Goal: Task Accomplishment & Management: Complete application form

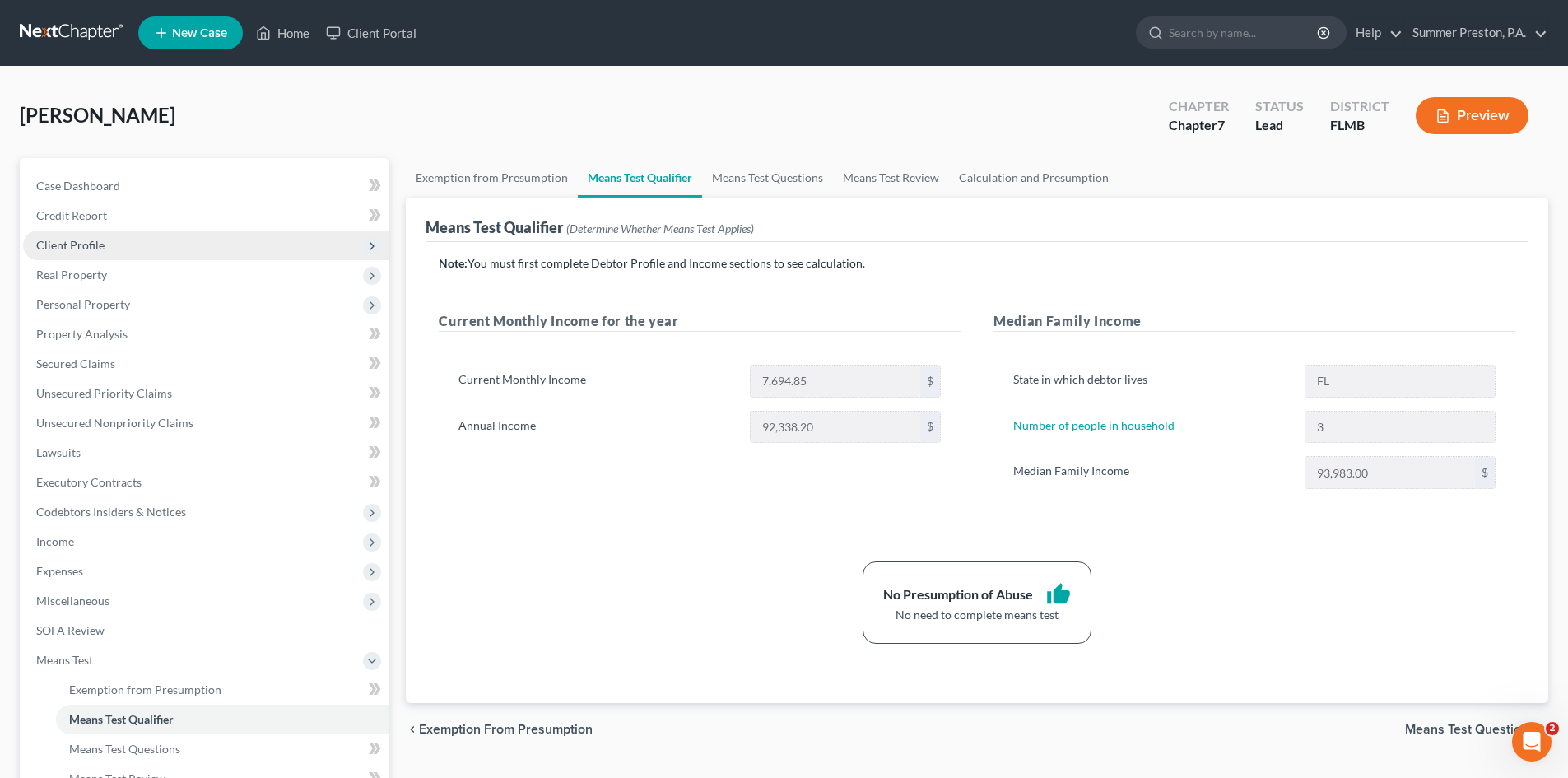
click at [82, 242] on span "Client Profile" at bounding box center [70, 245] width 68 height 14
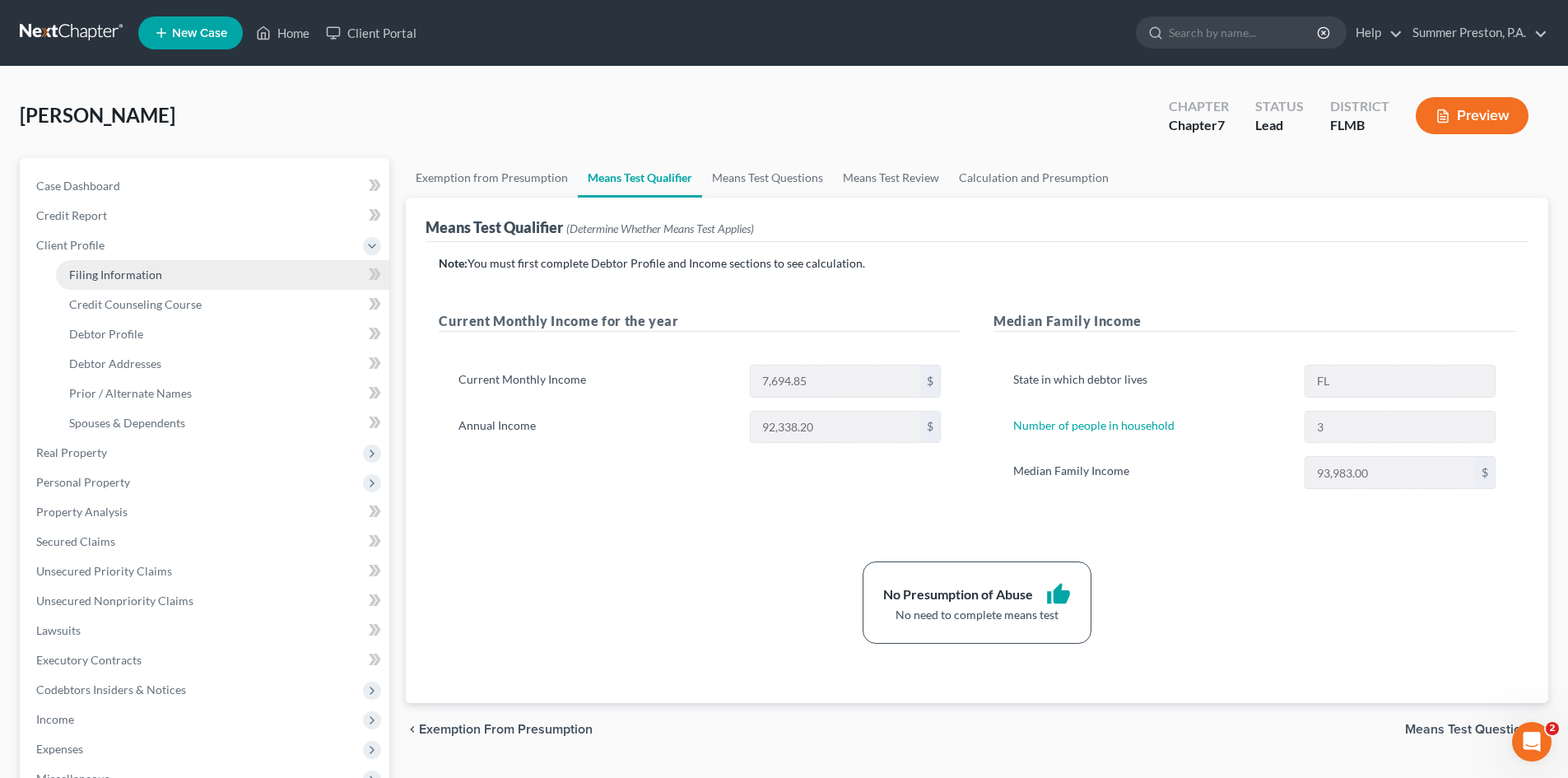
click at [144, 272] on span "Filing Information" at bounding box center [115, 275] width 93 height 14
select select "1"
select select "0"
select select "15"
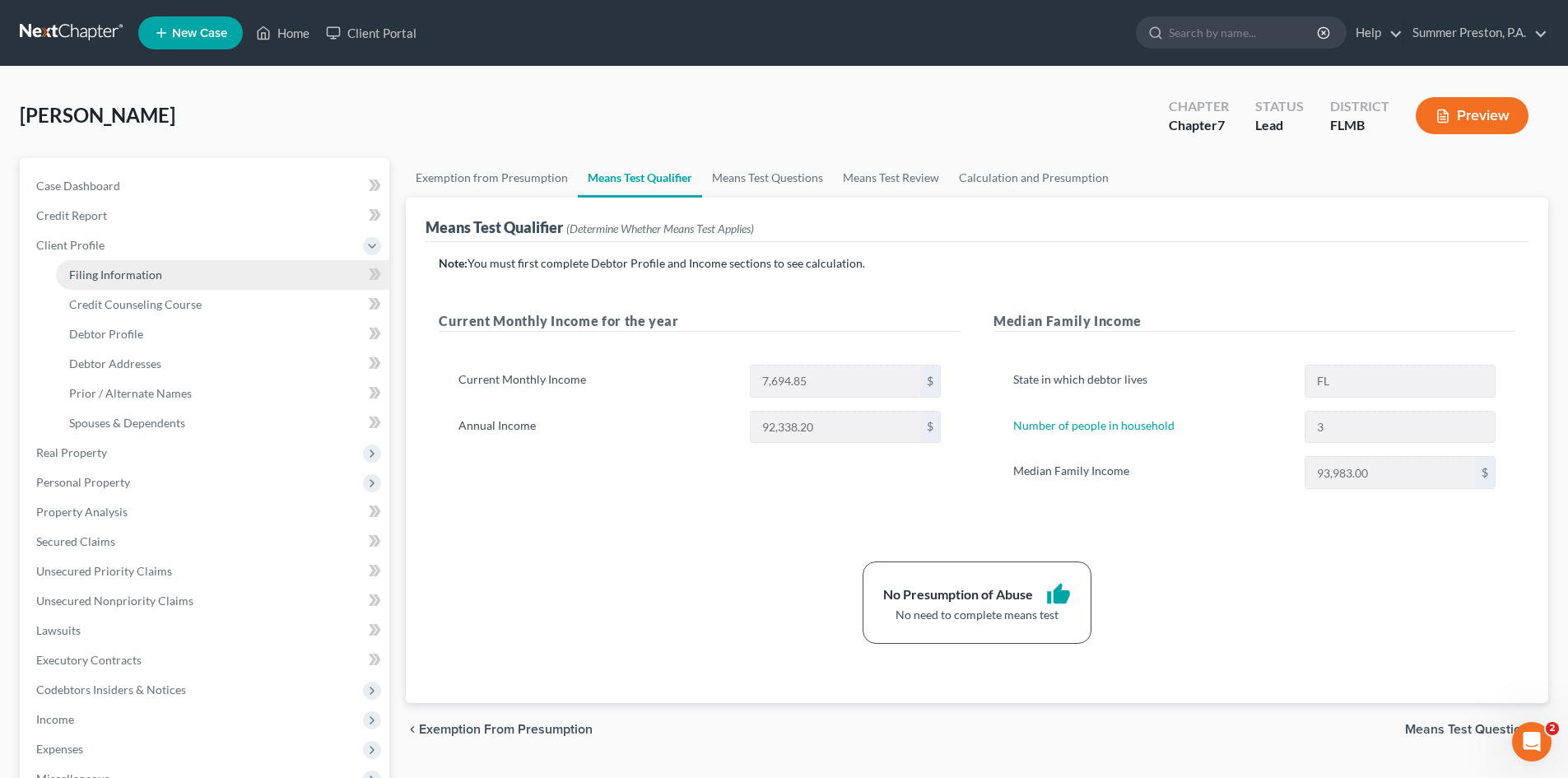
select select "0"
select select "9"
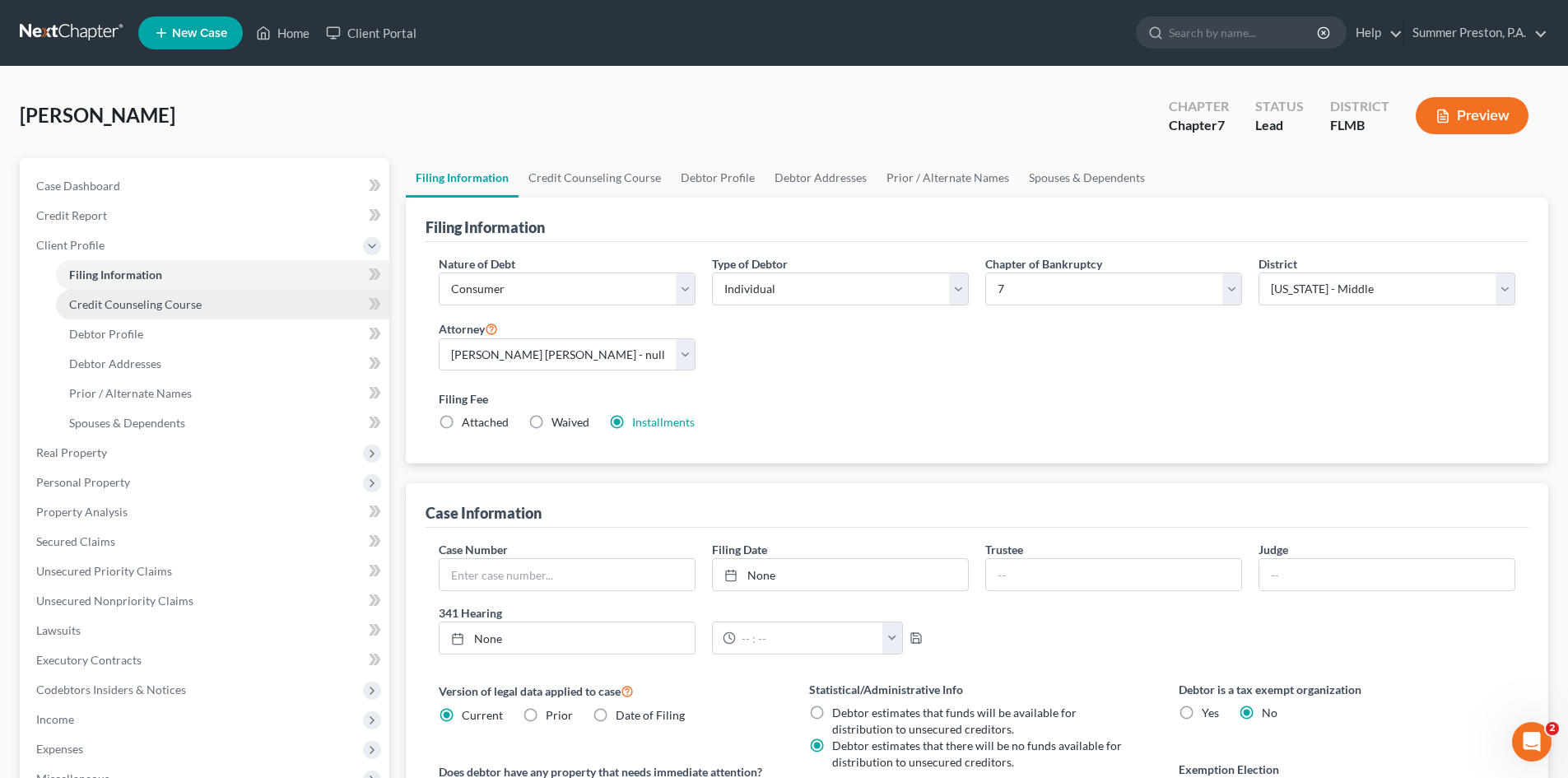
click at [138, 307] on span "Credit Counseling Course" at bounding box center [135, 304] width 133 height 14
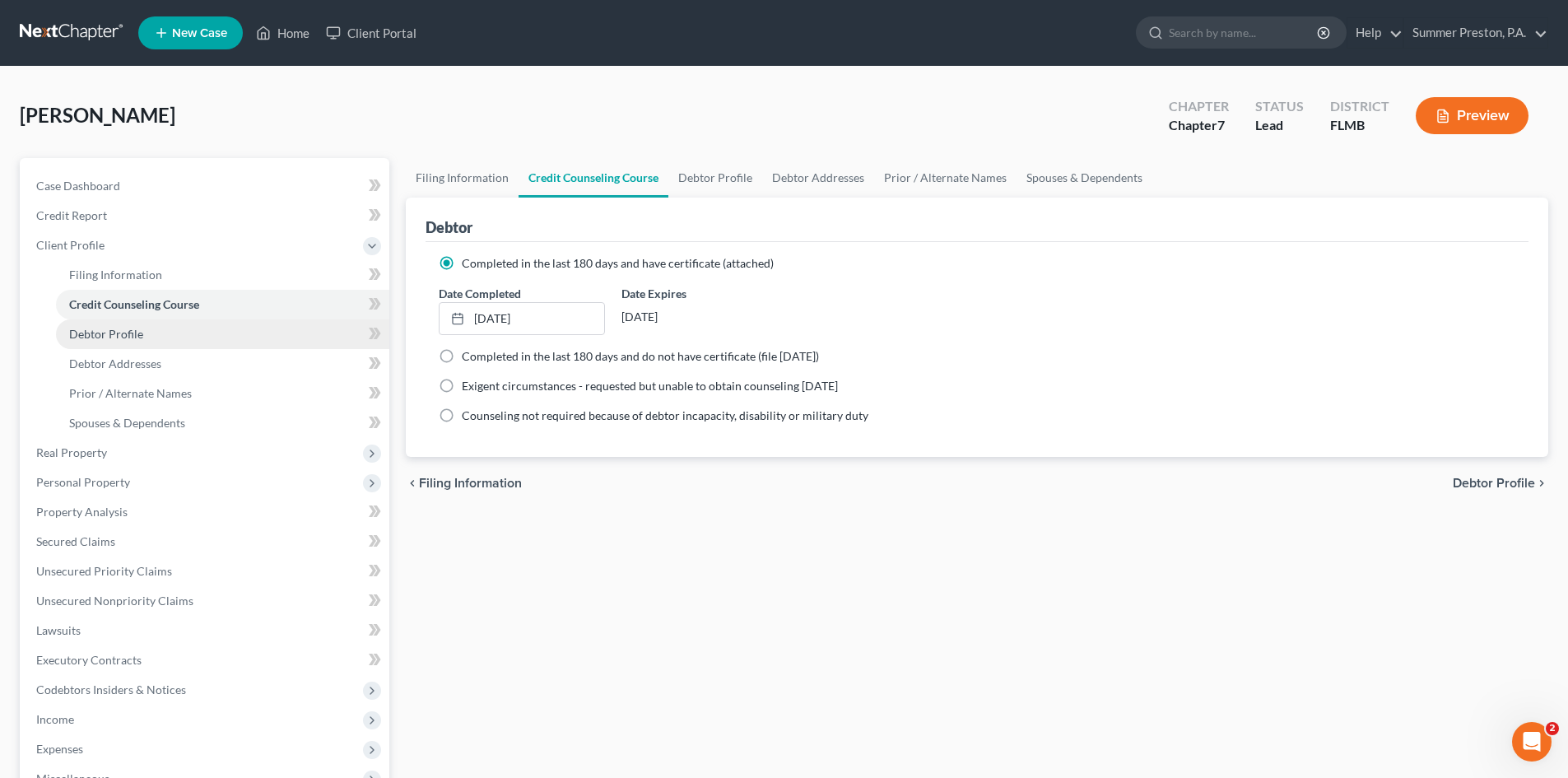
click at [128, 330] on span "Debtor Profile" at bounding box center [105, 333] width 74 height 14
select select "0"
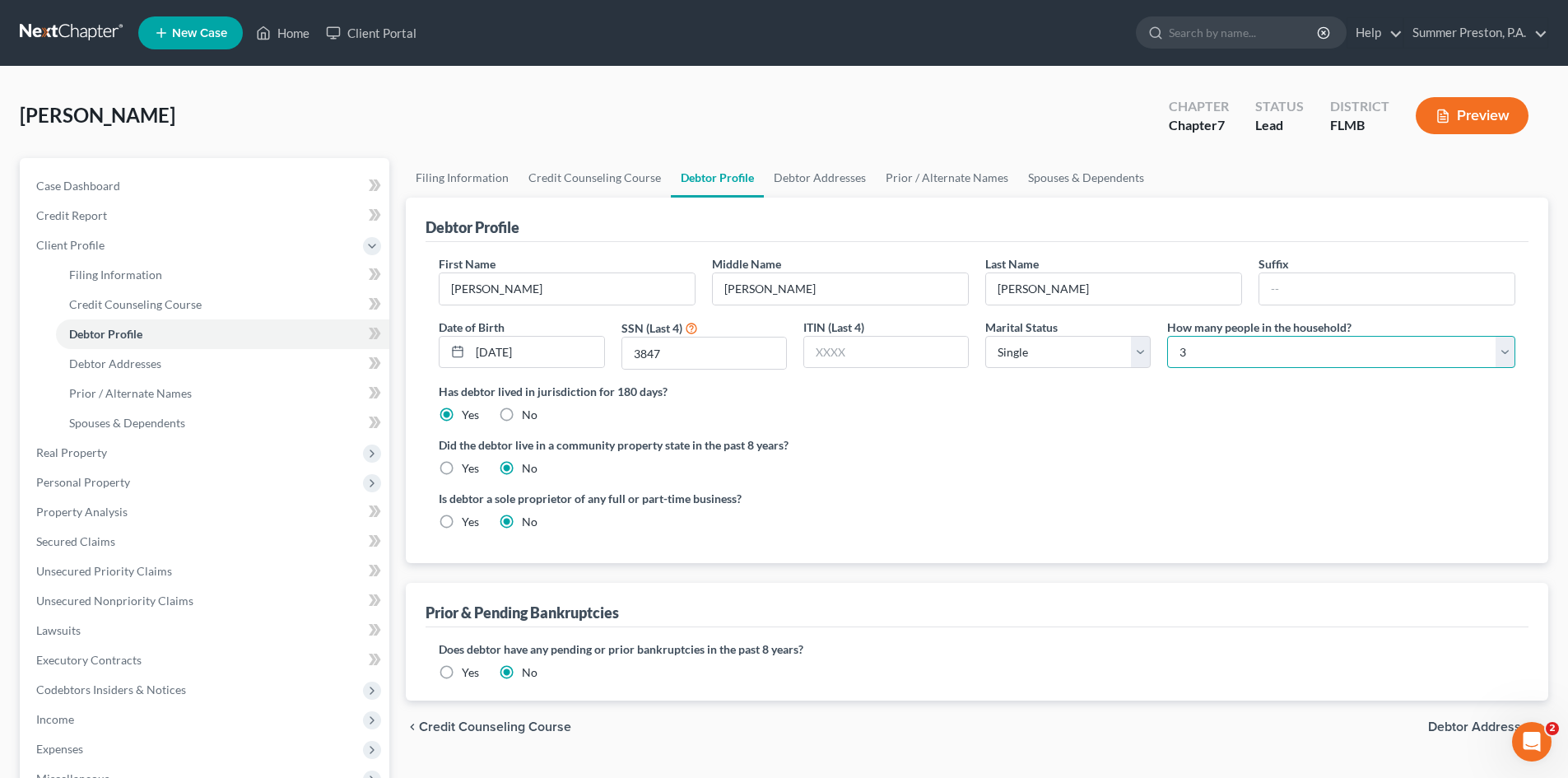
click at [1202, 353] on select "Select 1 2 3 4 5 6 7 8 9 10 11 12 13 14 15 16 17 18 19 20" at bounding box center [1341, 353] width 348 height 33
select select "4"
click at [1167, 336] on select "Select 1 2 3 4 5 6 7 8 9 10 11 12 13 14 15 16 17 18 19 20" at bounding box center [1341, 353] width 348 height 33
click at [152, 361] on span "Debtor Addresses" at bounding box center [114, 363] width 92 height 14
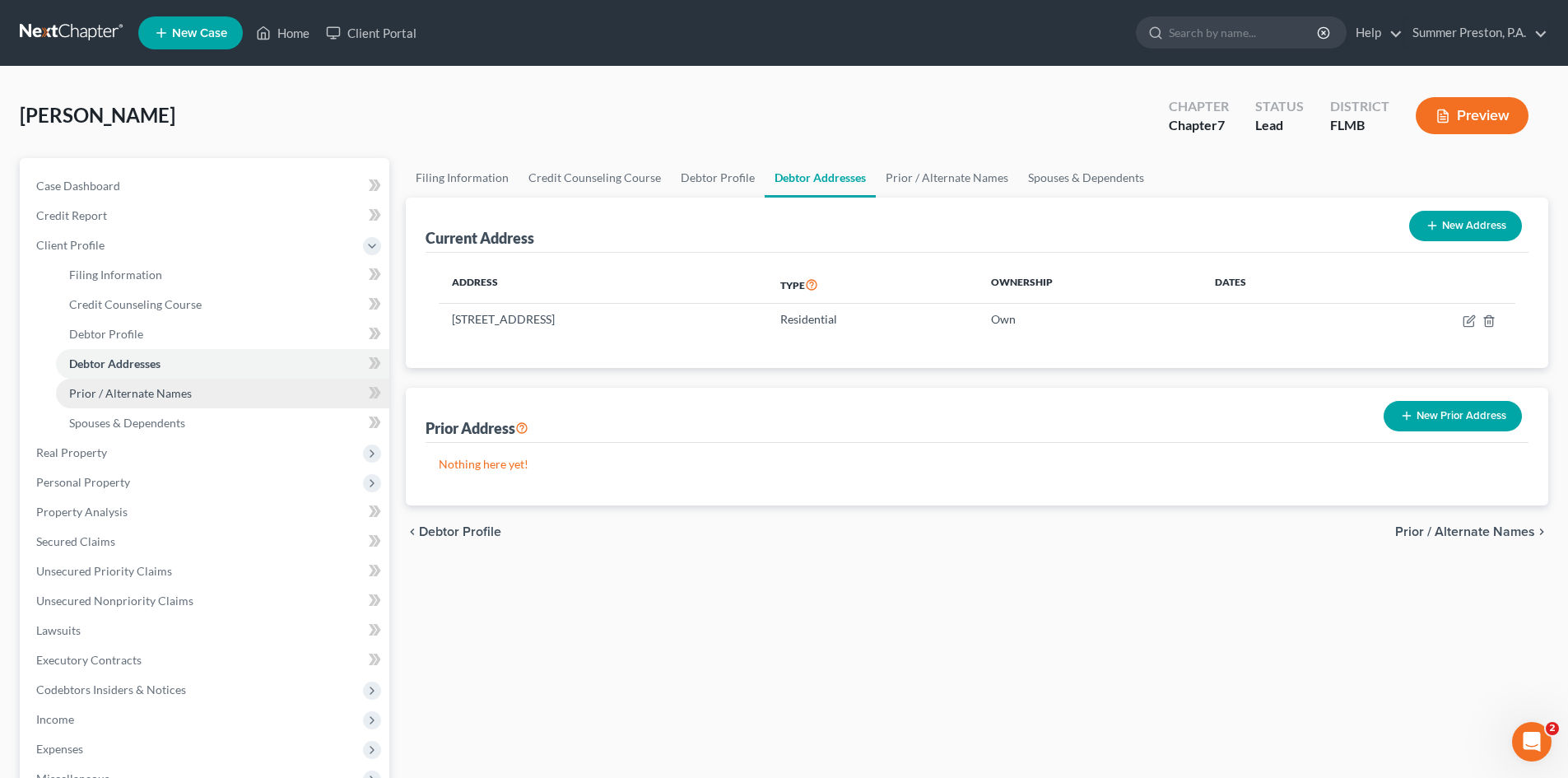
click at [161, 389] on span "Prior / Alternate Names" at bounding box center [130, 392] width 123 height 14
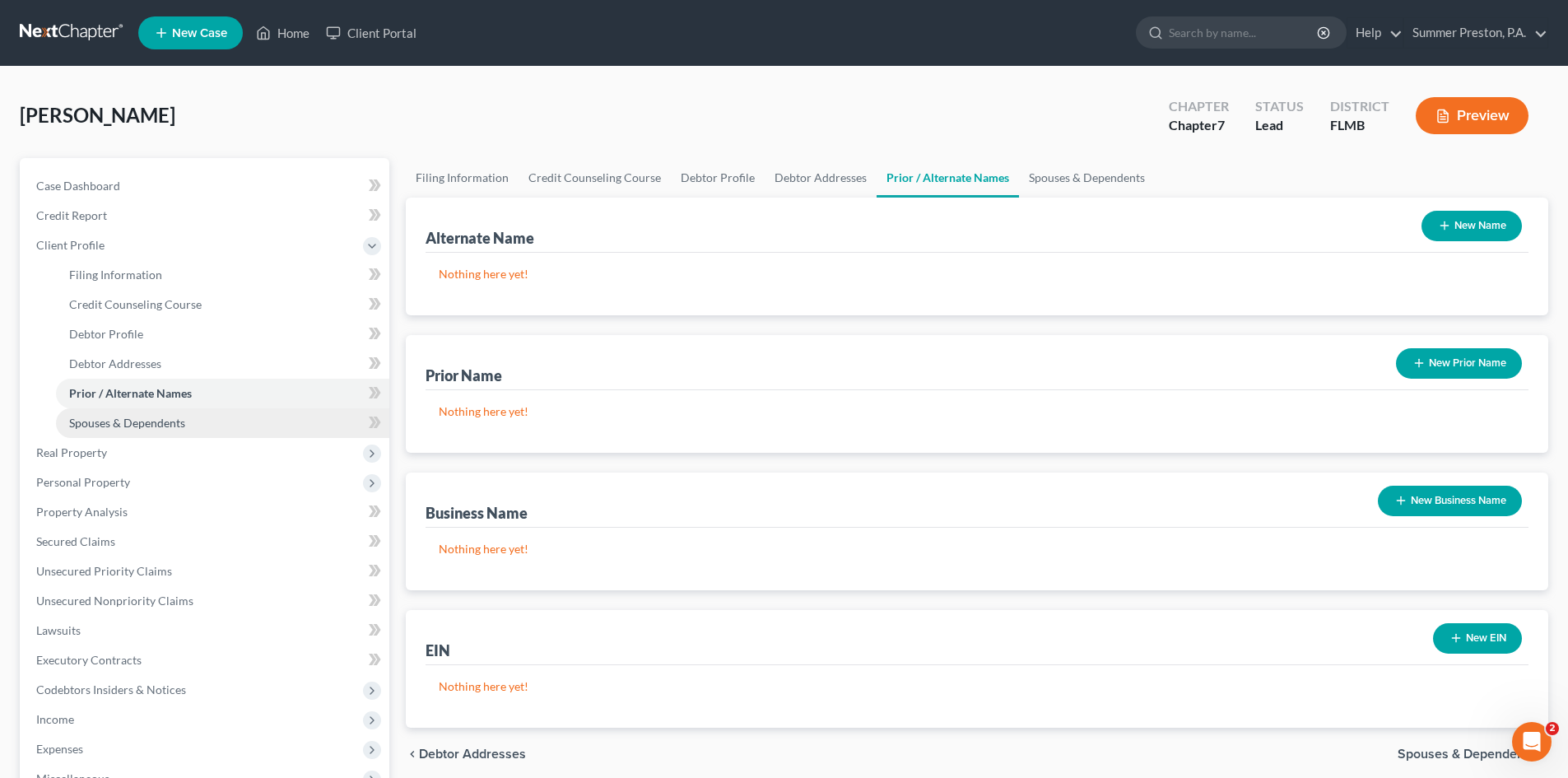
click at [153, 419] on span "Spouses & Dependents" at bounding box center [127, 422] width 116 height 14
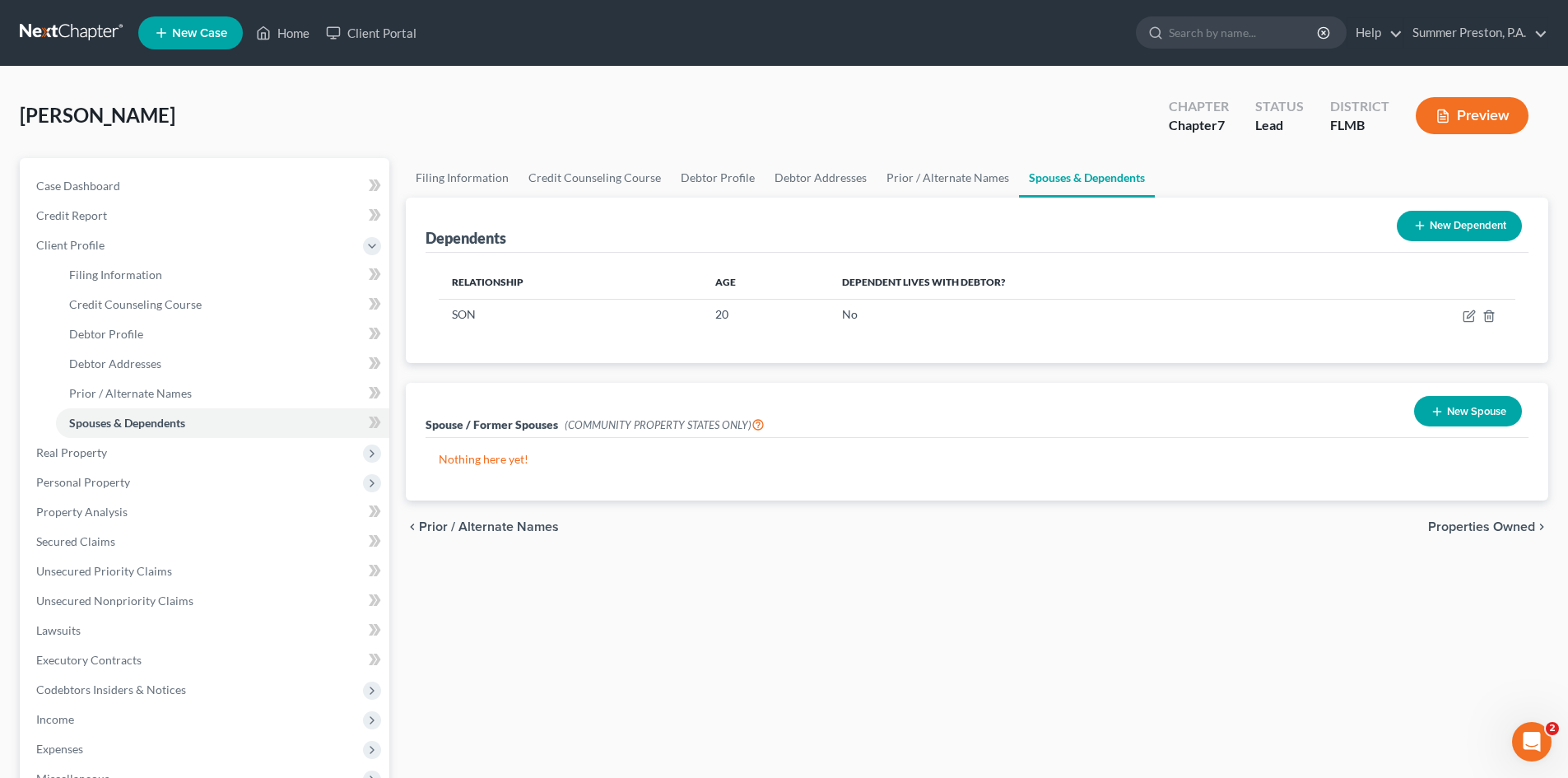
drag, startPoint x: 274, startPoint y: 779, endPoint x: 0, endPoint y: 816, distance: 276.5
drag, startPoint x: 0, startPoint y: 816, endPoint x: 595, endPoint y: 610, distance: 629.7
click at [595, 610] on div "Filing Information Credit Counseling Course Debtor Profile Debtor Addresses Pri…" at bounding box center [976, 574] width 1158 height 832
click at [1466, 314] on icon "button" at bounding box center [1469, 316] width 13 height 13
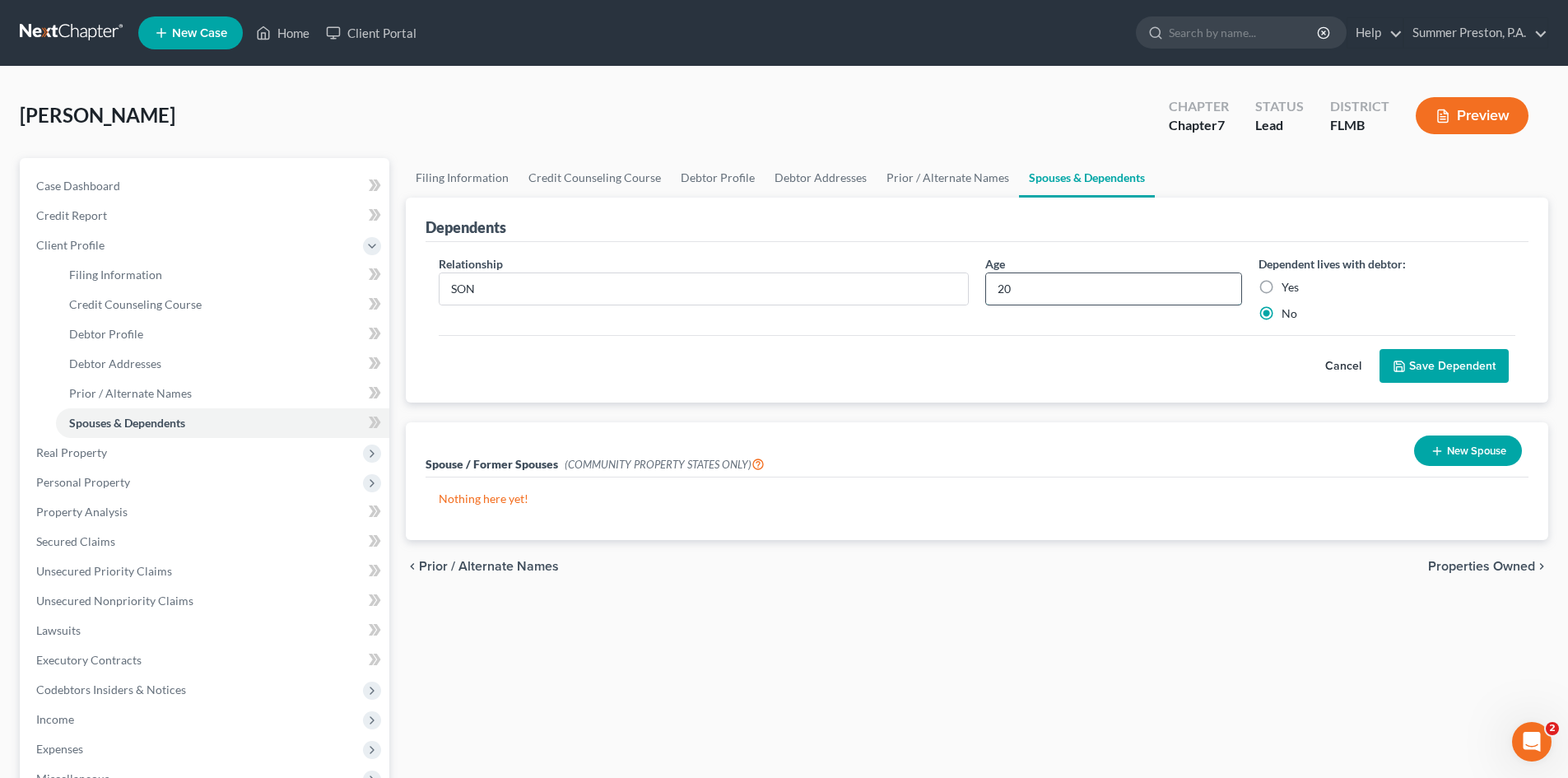
click at [1024, 288] on input "20" at bounding box center [1114, 289] width 255 height 32
click at [1024, 287] on input "20" at bounding box center [1114, 289] width 255 height 32
type input "23"
click at [1421, 361] on button "Save Dependent" at bounding box center [1444, 367] width 129 height 35
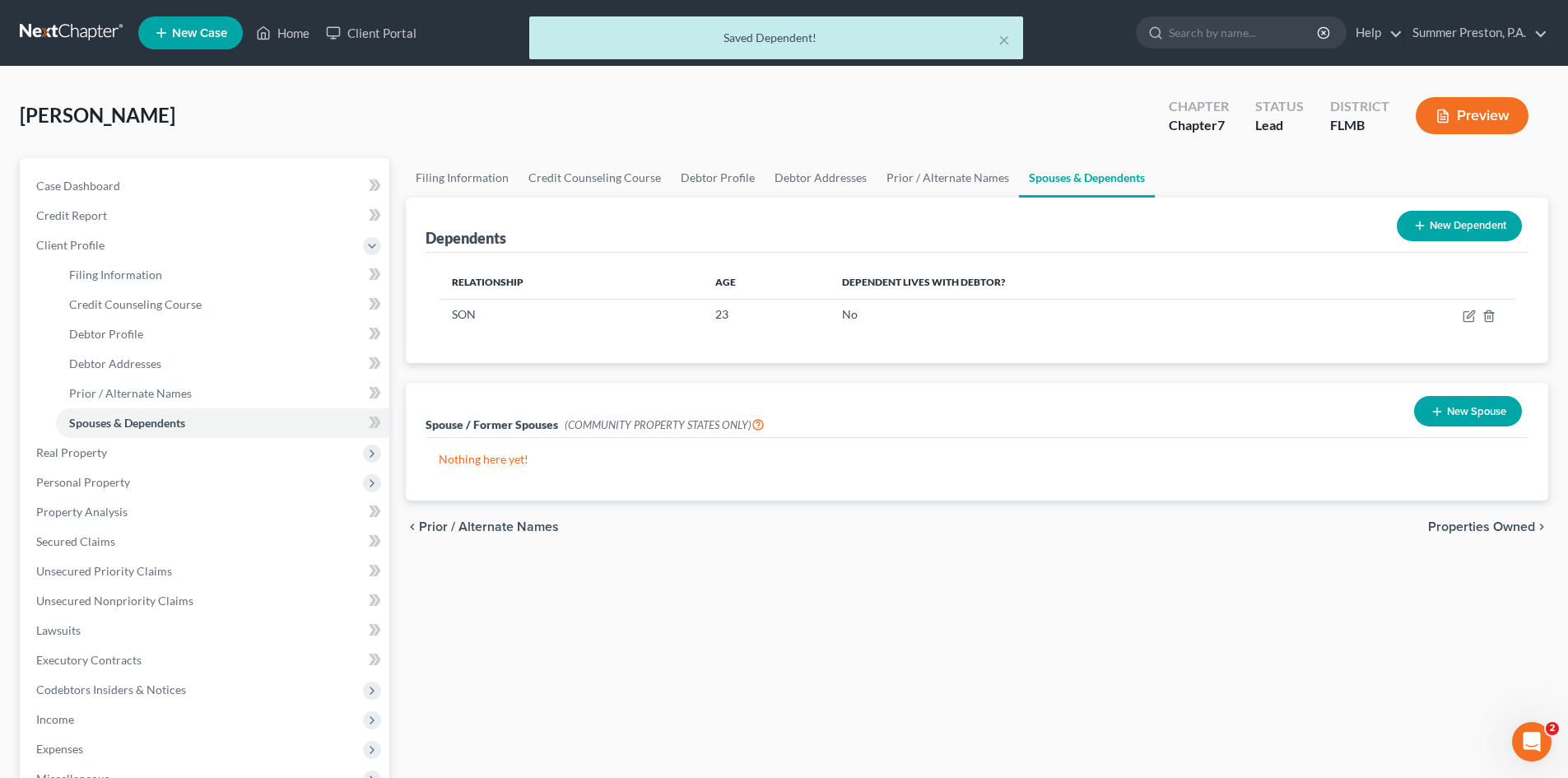
click at [1431, 226] on button "New Dependent" at bounding box center [1459, 226] width 125 height 31
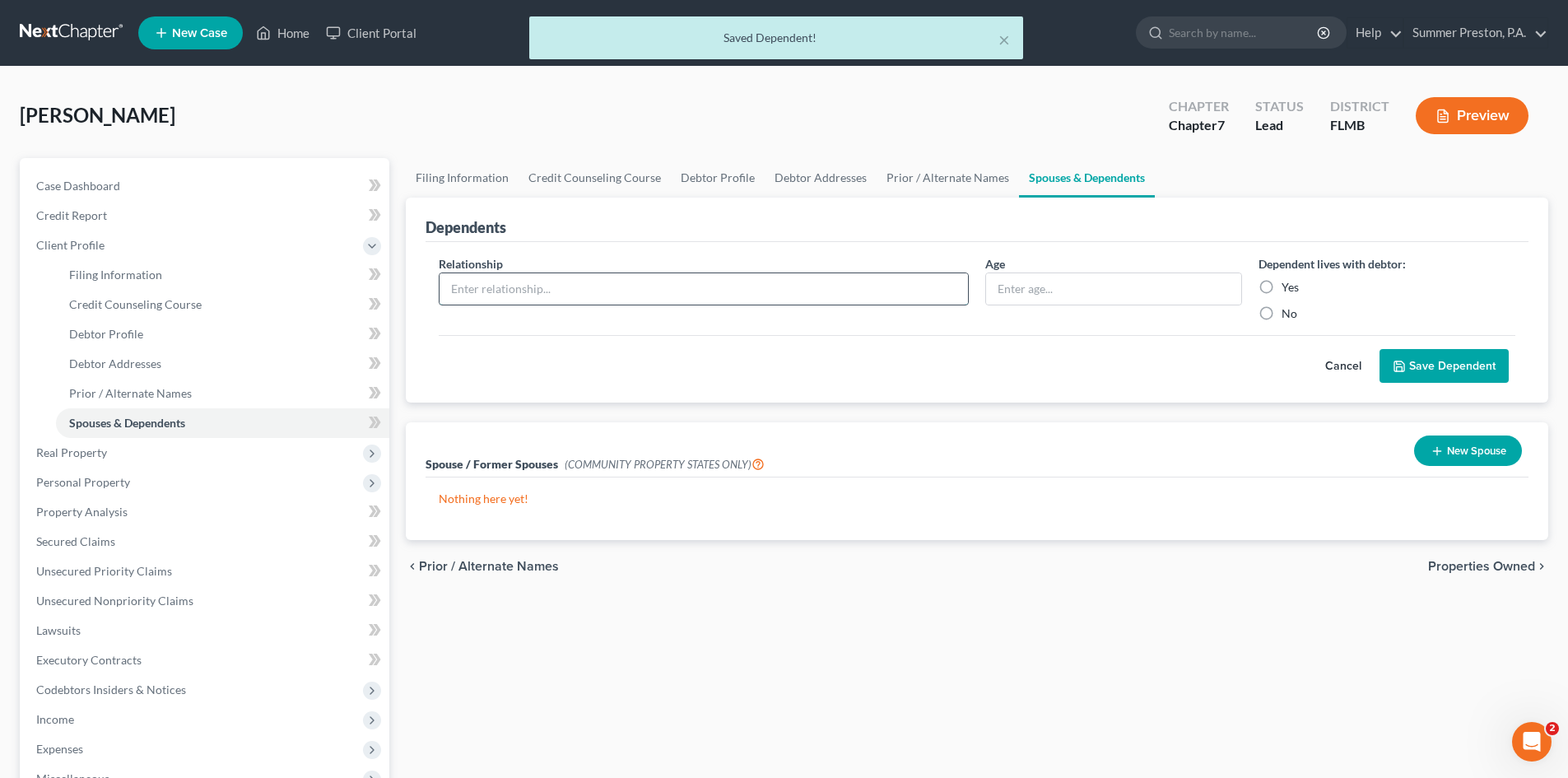
click at [596, 291] on input "text" at bounding box center [703, 289] width 528 height 32
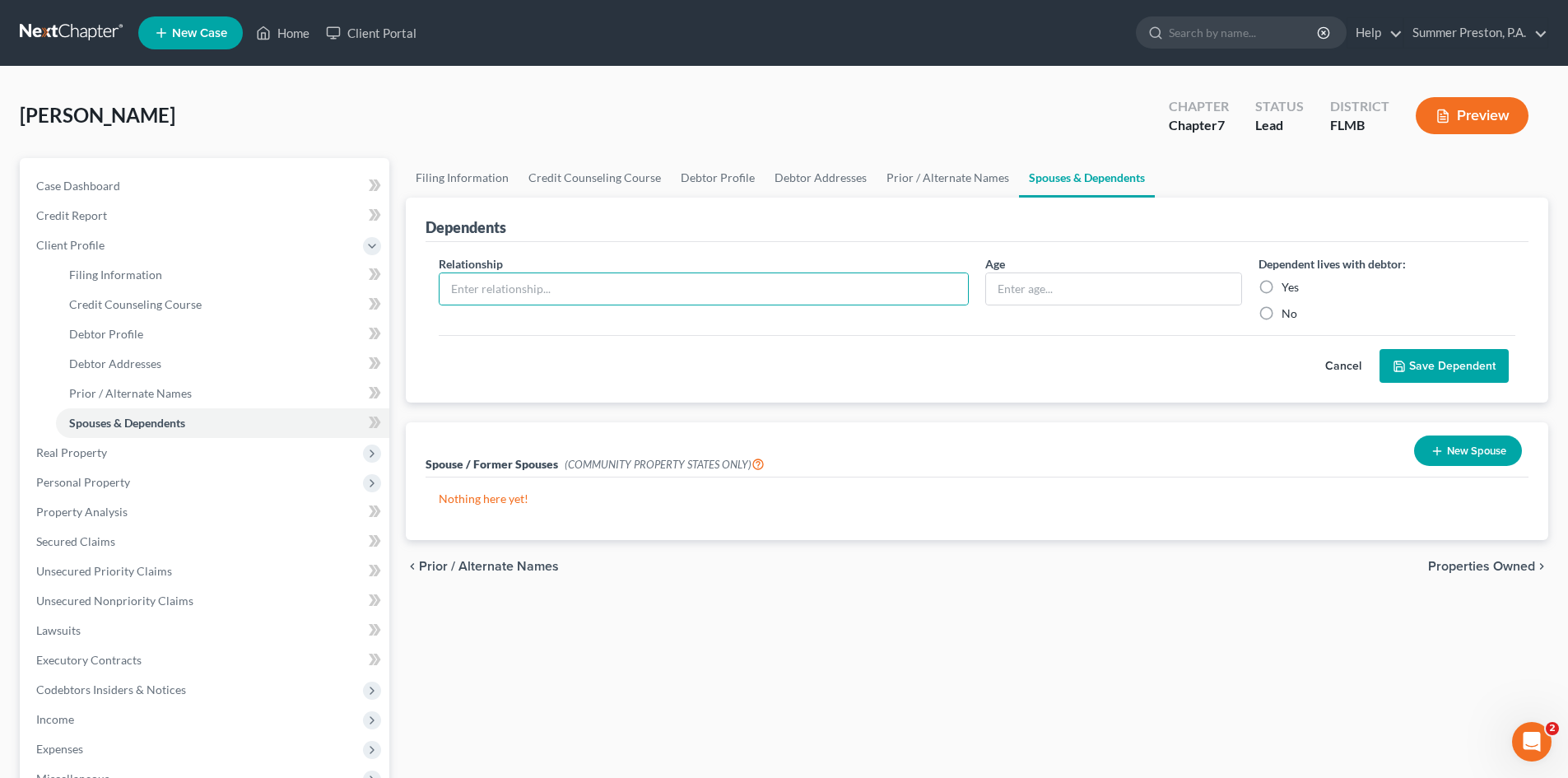
click at [1337, 363] on button "Cancel" at bounding box center [1342, 367] width 72 height 33
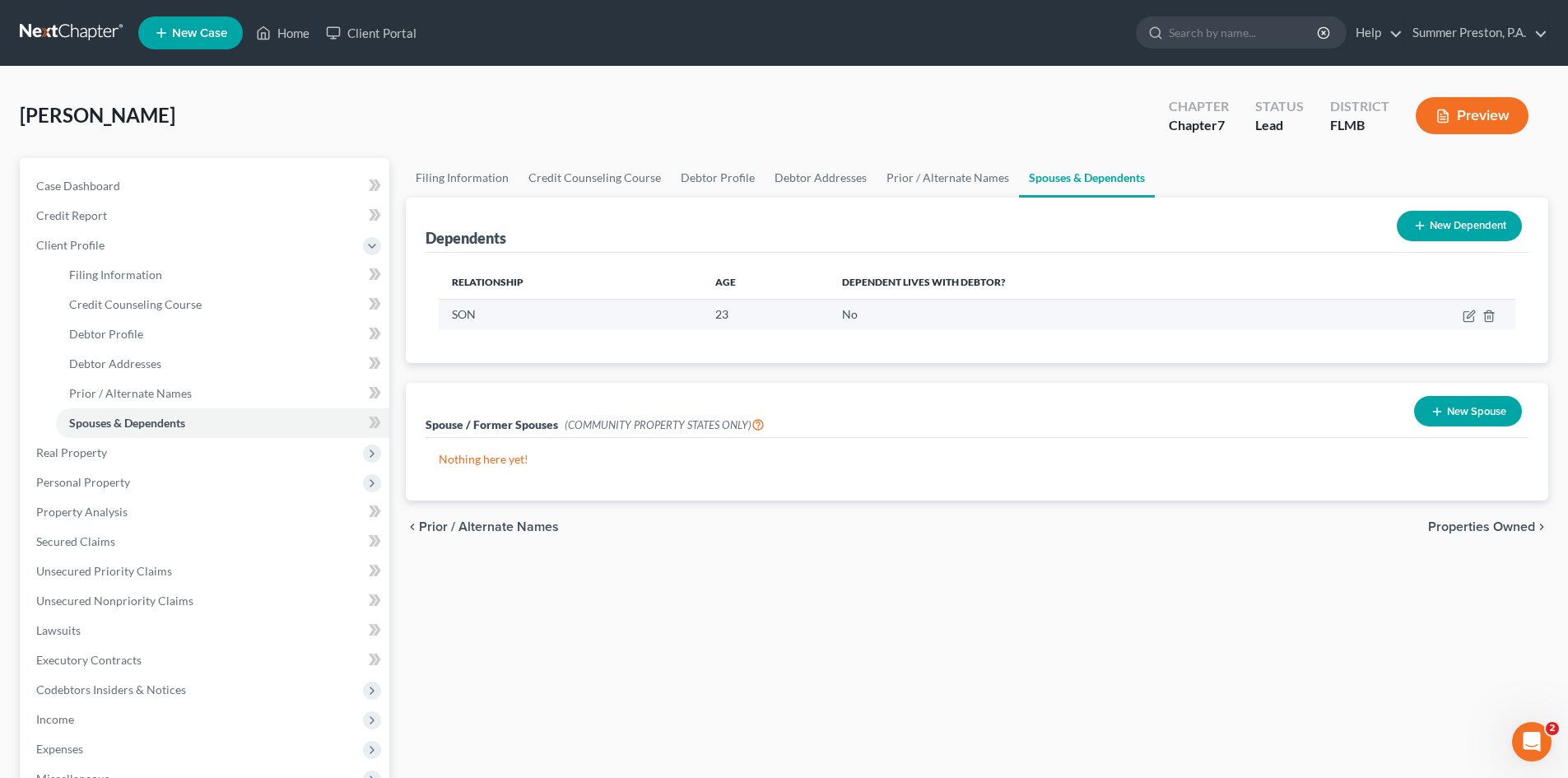
click at [878, 313] on td "No" at bounding box center [1083, 314] width 509 height 32
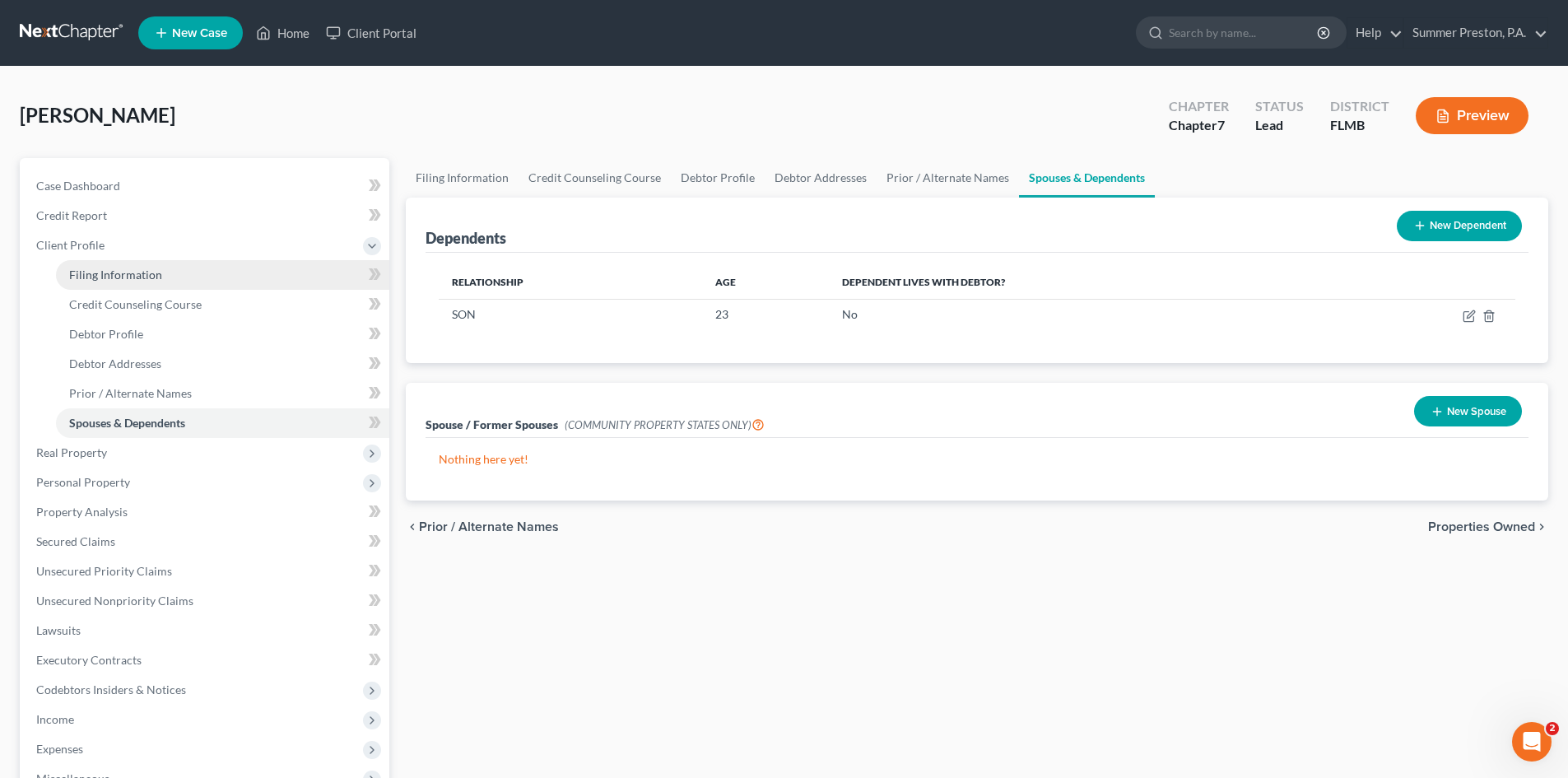
click at [137, 280] on span "Filing Information" at bounding box center [115, 275] width 93 height 14
select select "1"
select select "0"
select select "15"
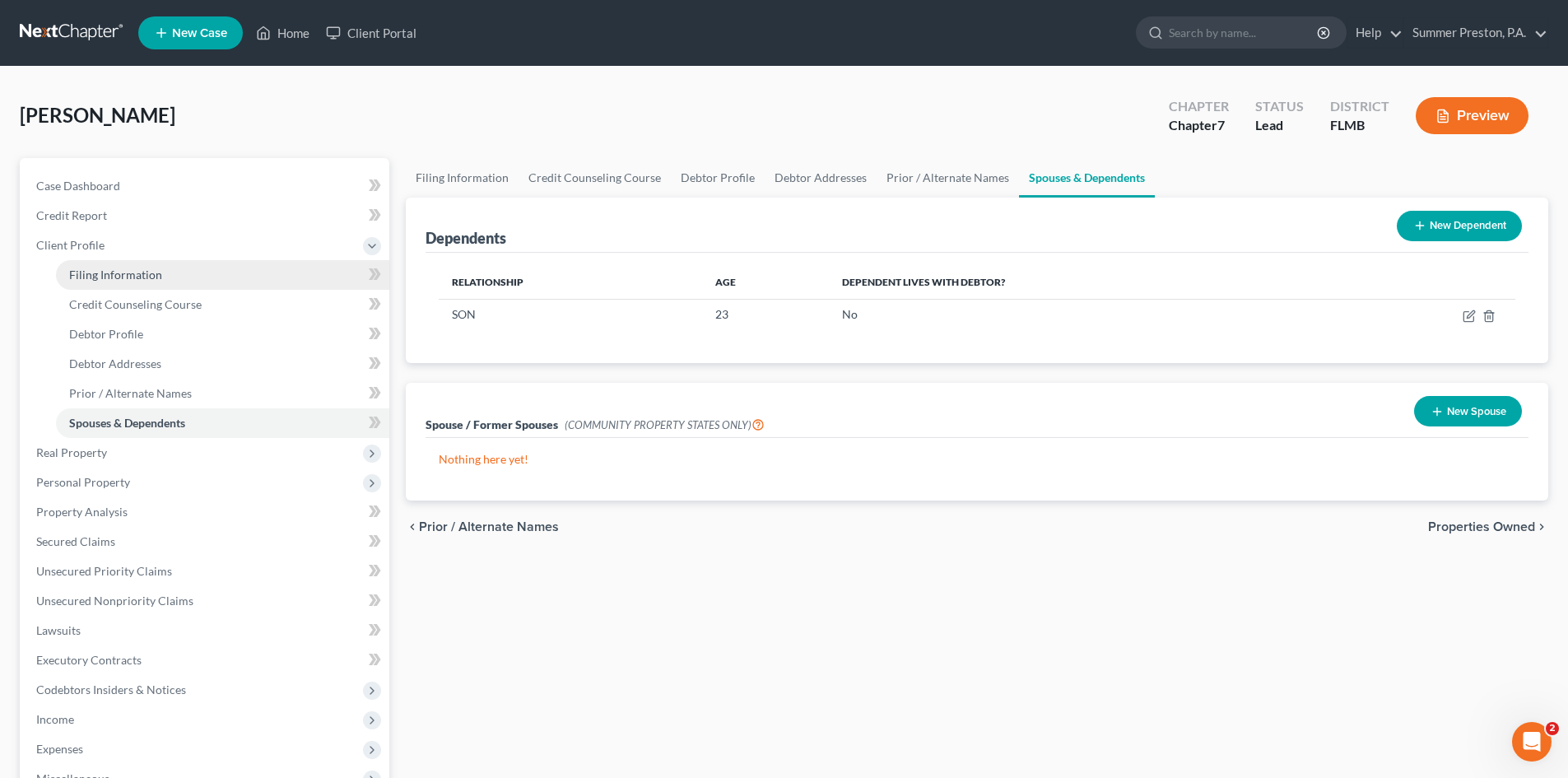
select select "0"
select select "9"
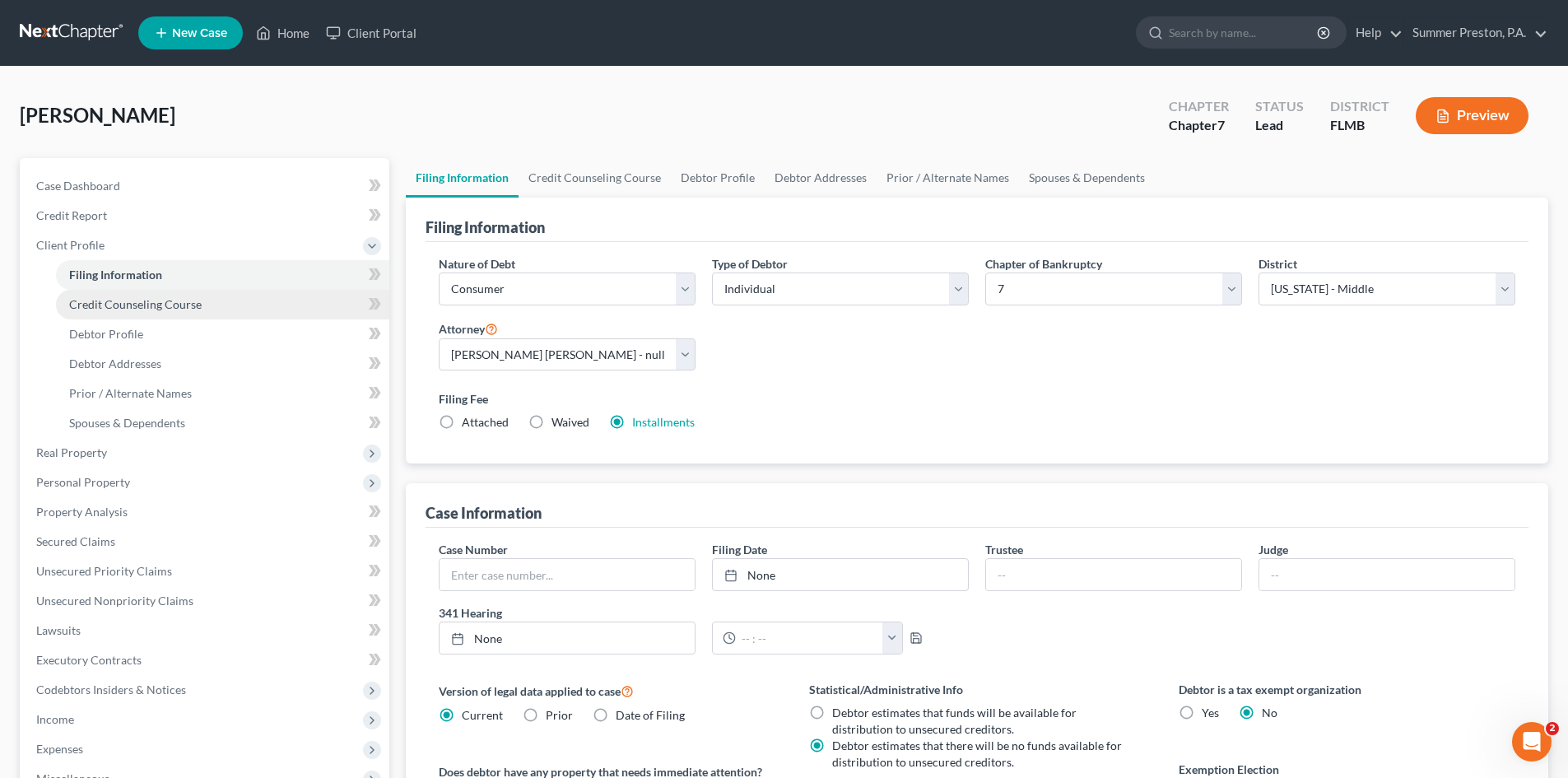
click at [131, 298] on span "Credit Counseling Course" at bounding box center [135, 304] width 133 height 14
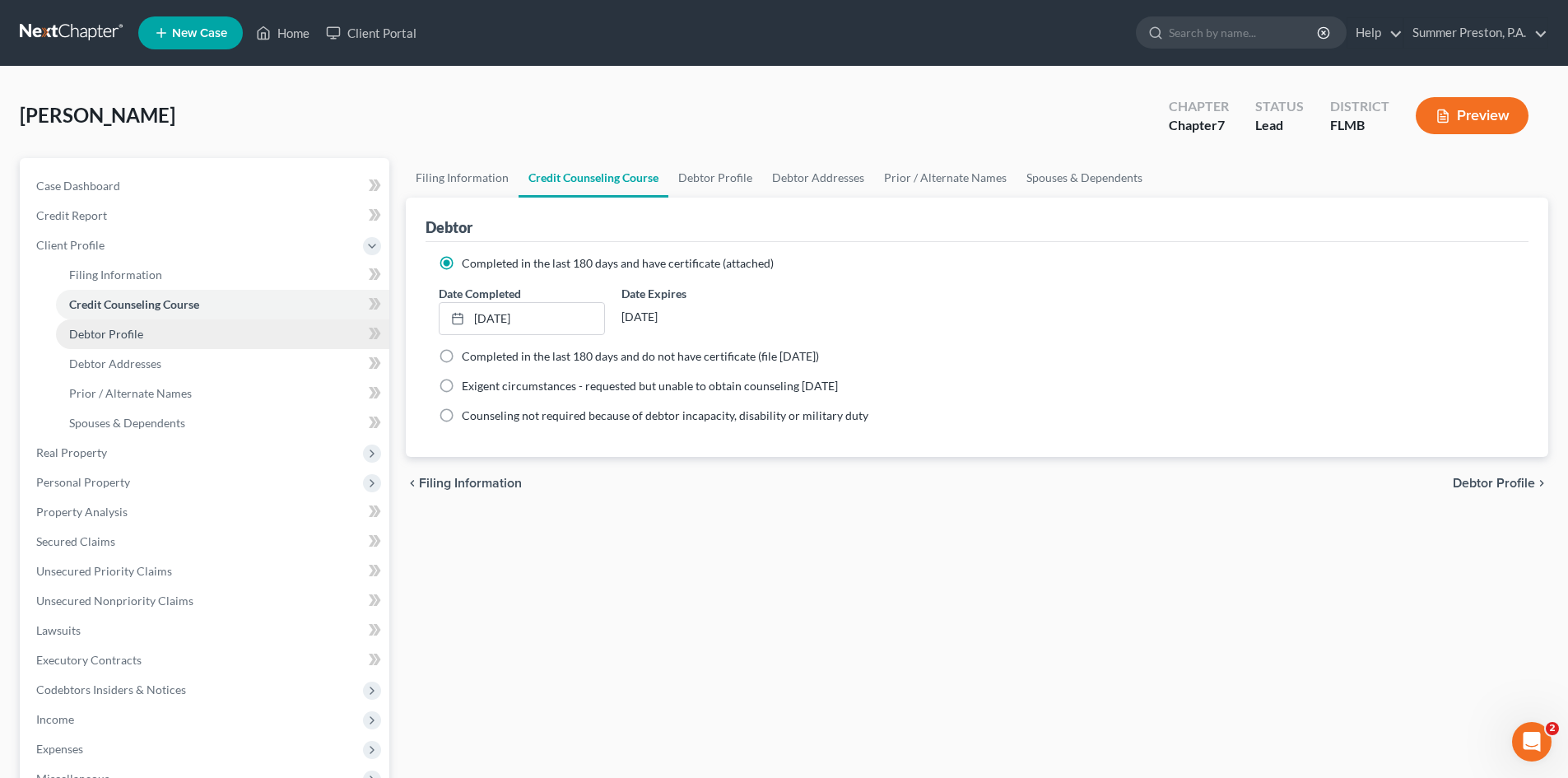
click at [124, 329] on span "Debtor Profile" at bounding box center [105, 333] width 74 height 14
select select "0"
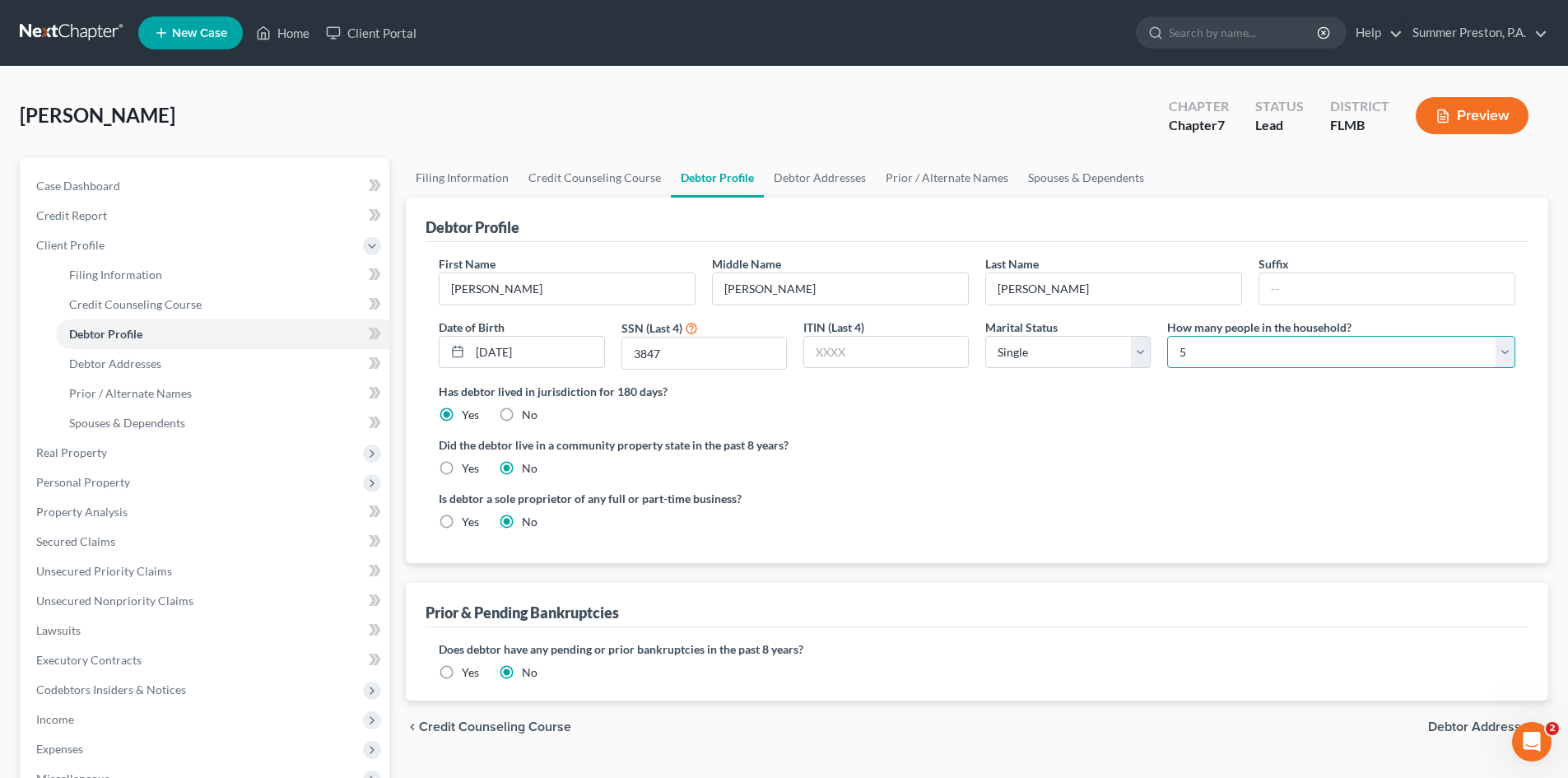
click at [1507, 352] on select "Select 1 2 3 4 5 6 7 8 9 10 11 12 13 14 15 16 17 18 19 20" at bounding box center [1341, 353] width 348 height 33
select select "2"
click at [1167, 336] on select "Select 1 2 3 4 5 6 7 8 9 10 11 12 13 14 15 16 17 18 19 20" at bounding box center [1341, 353] width 348 height 33
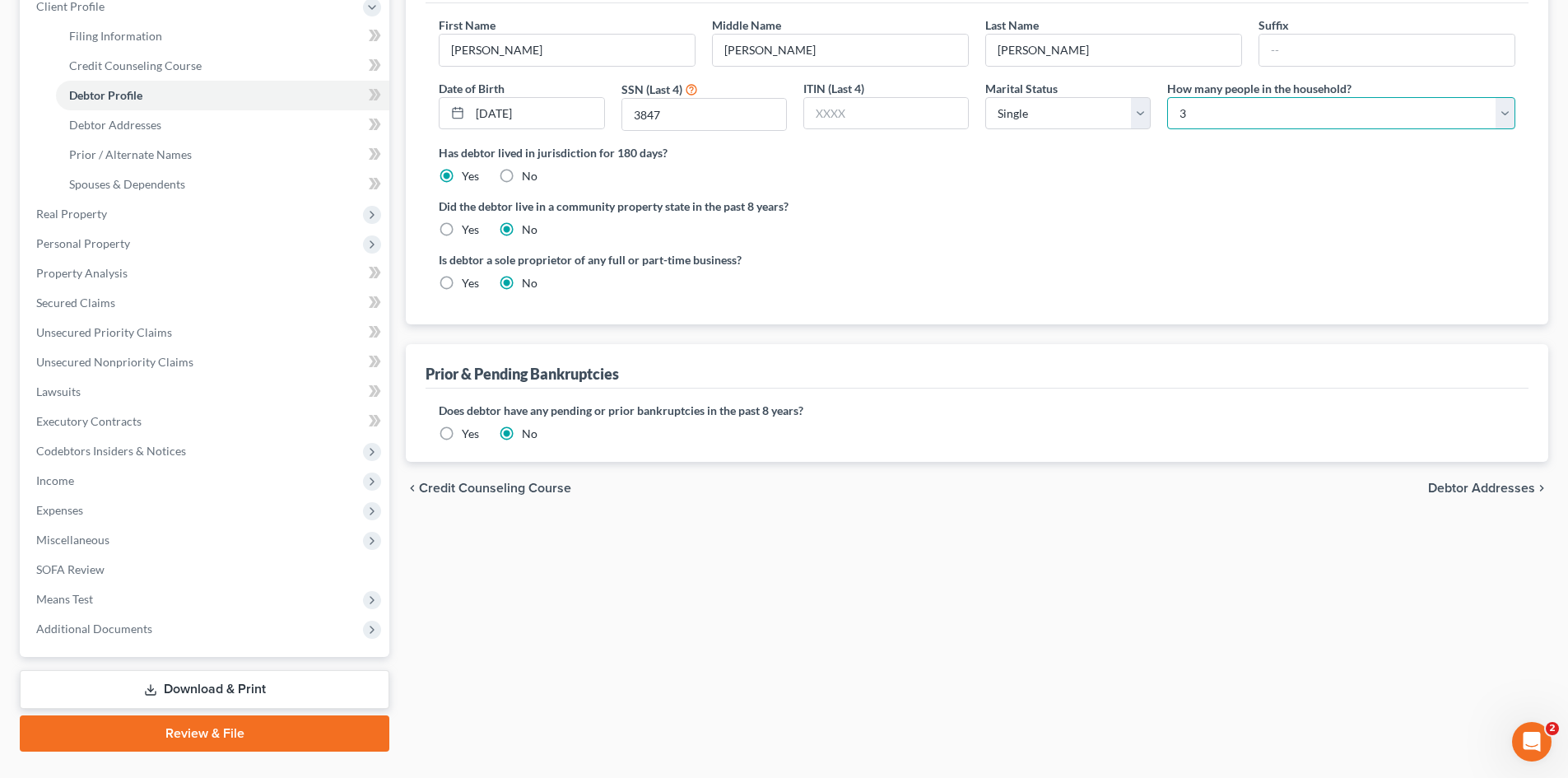
scroll to position [241, 0]
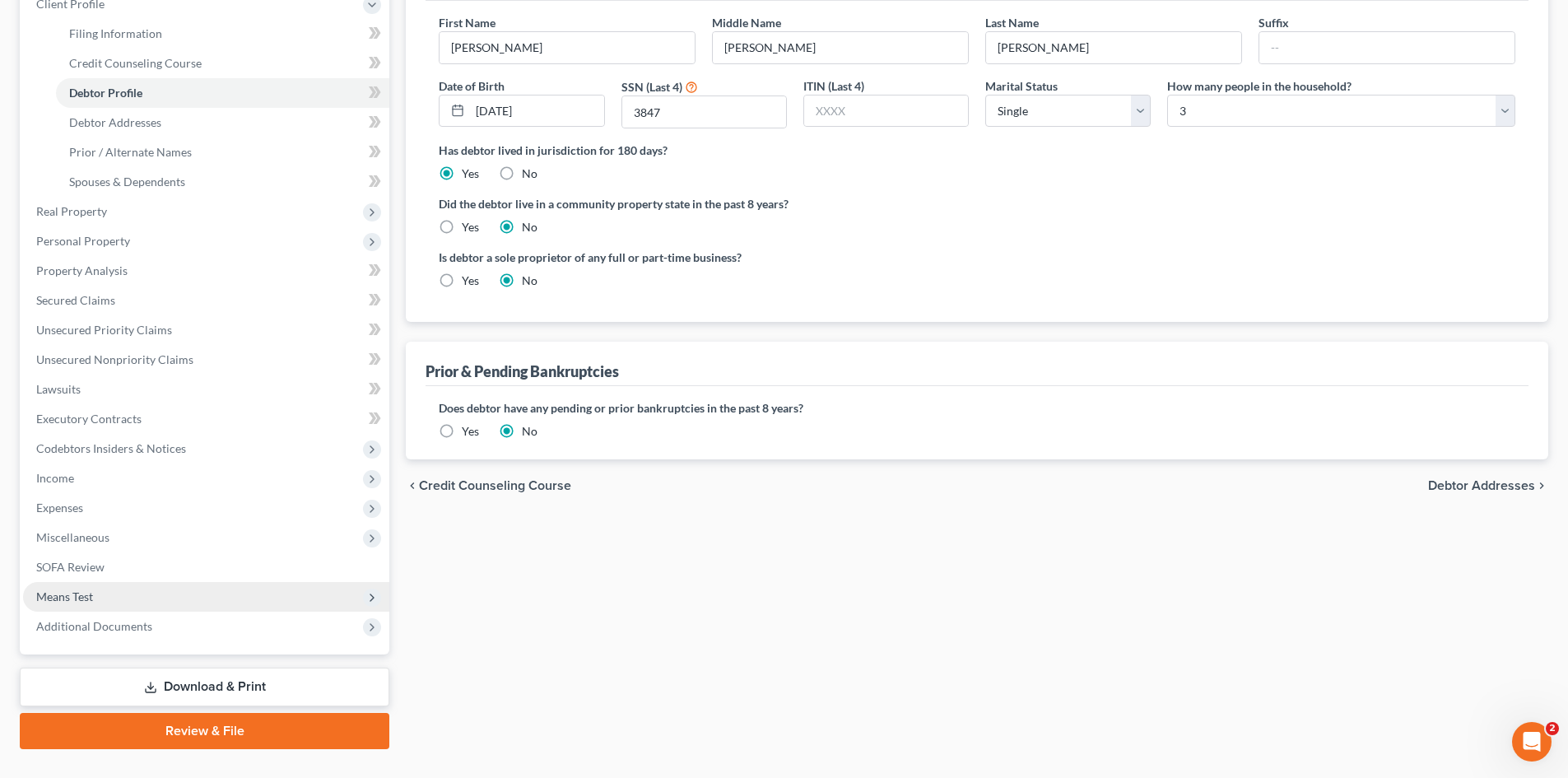
click at [94, 593] on span "Means Test" at bounding box center [206, 597] width 367 height 30
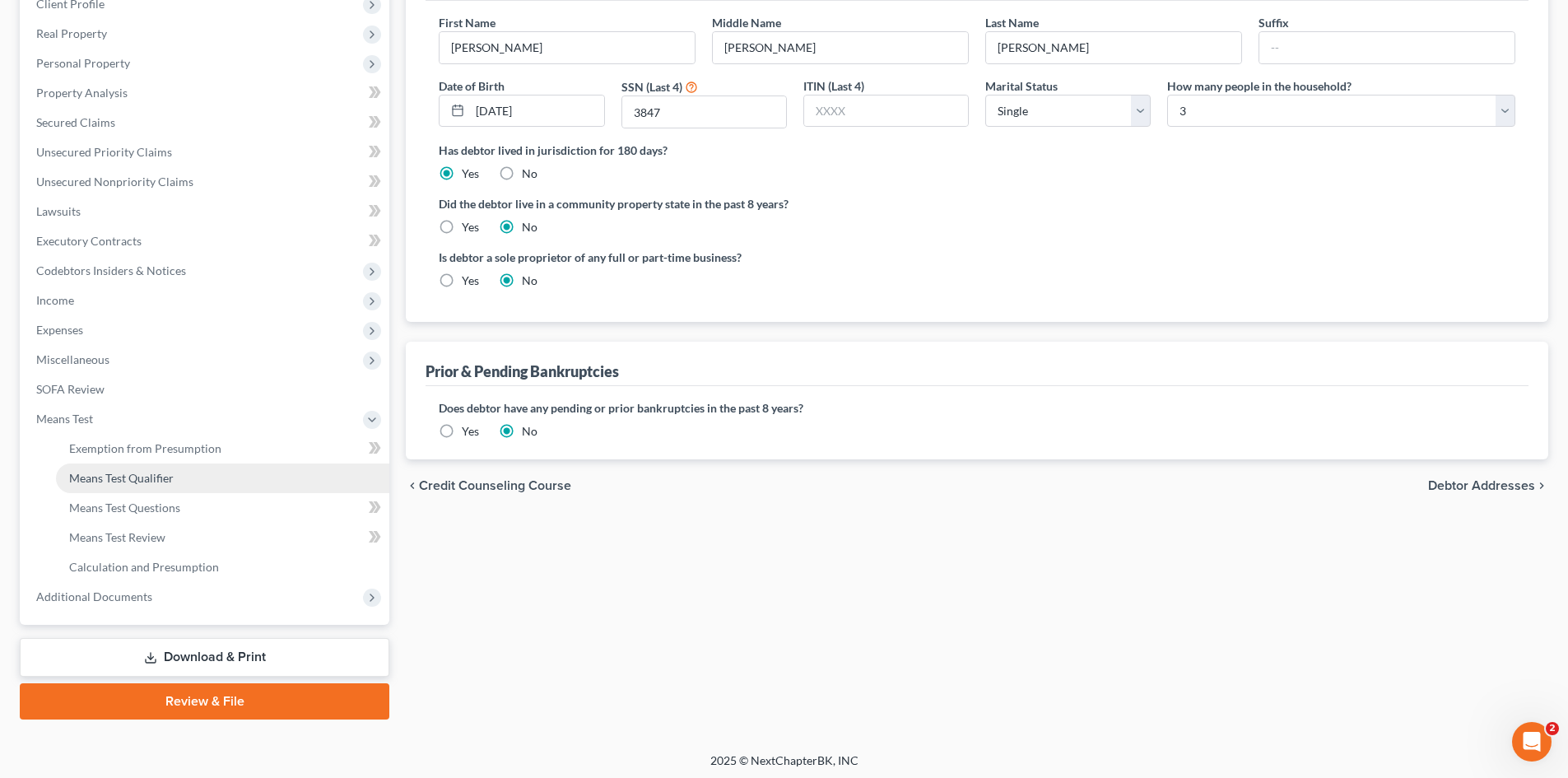
click at [155, 482] on span "Means Test Qualifier" at bounding box center [121, 478] width 104 height 14
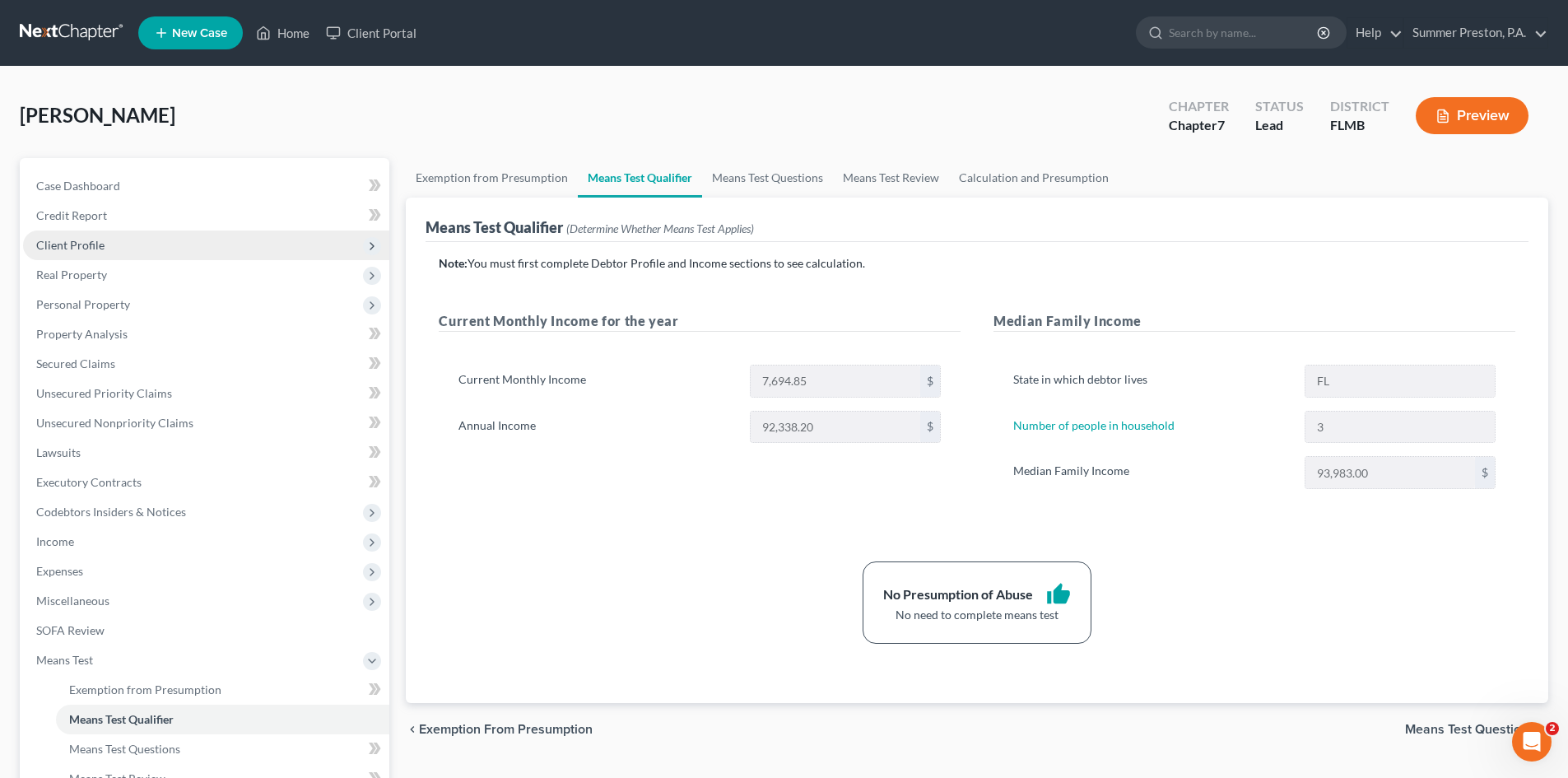
drag, startPoint x: 1579, startPoint y: 263, endPoint x: 97, endPoint y: 250, distance: 1482.1
click at [97, 250] on span "Client Profile" at bounding box center [70, 245] width 68 height 14
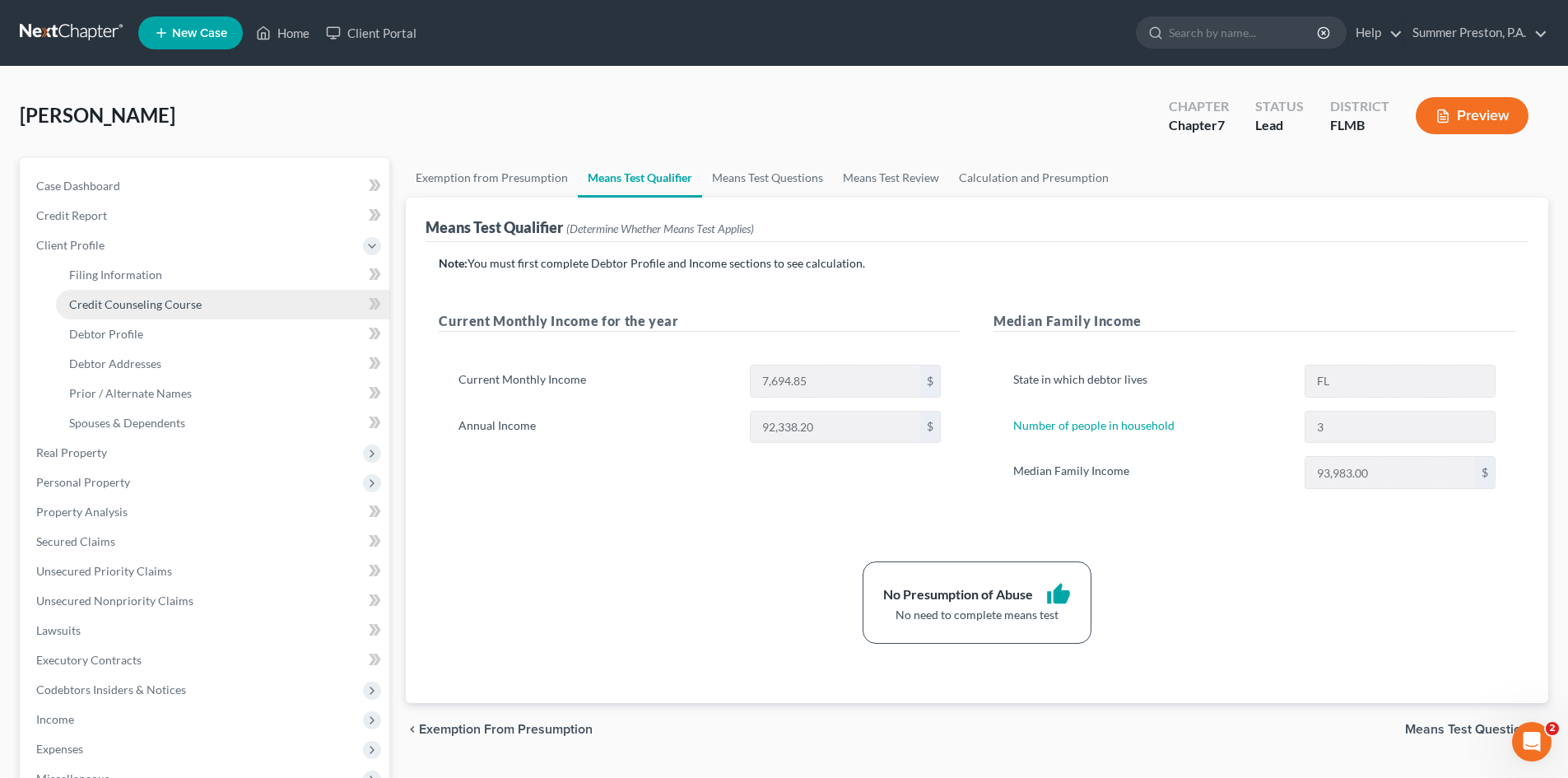
click at [166, 299] on span "Credit Counseling Course" at bounding box center [135, 304] width 133 height 14
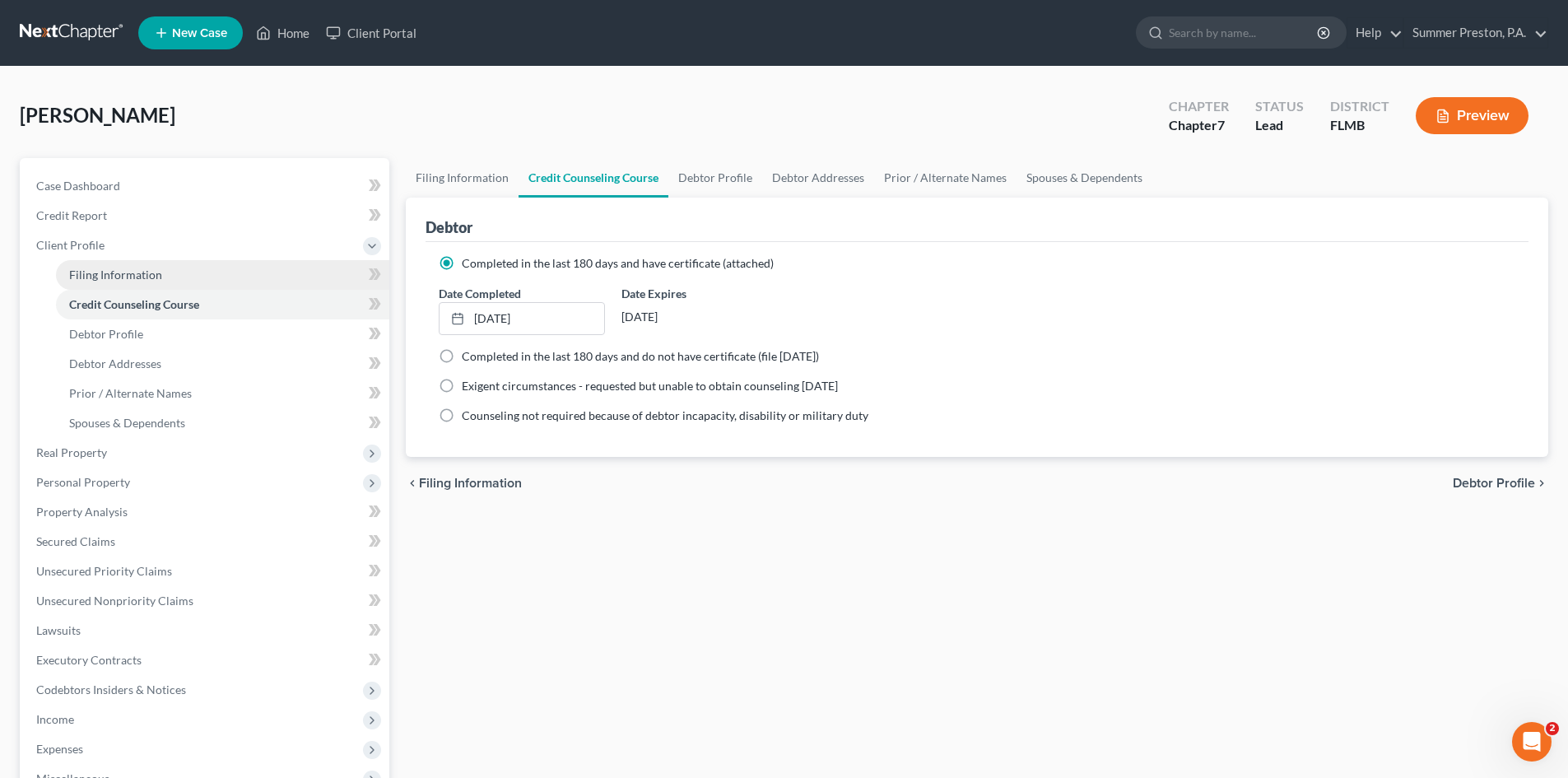
click at [145, 269] on span "Filing Information" at bounding box center [115, 275] width 93 height 14
select select "1"
select select "0"
select select "15"
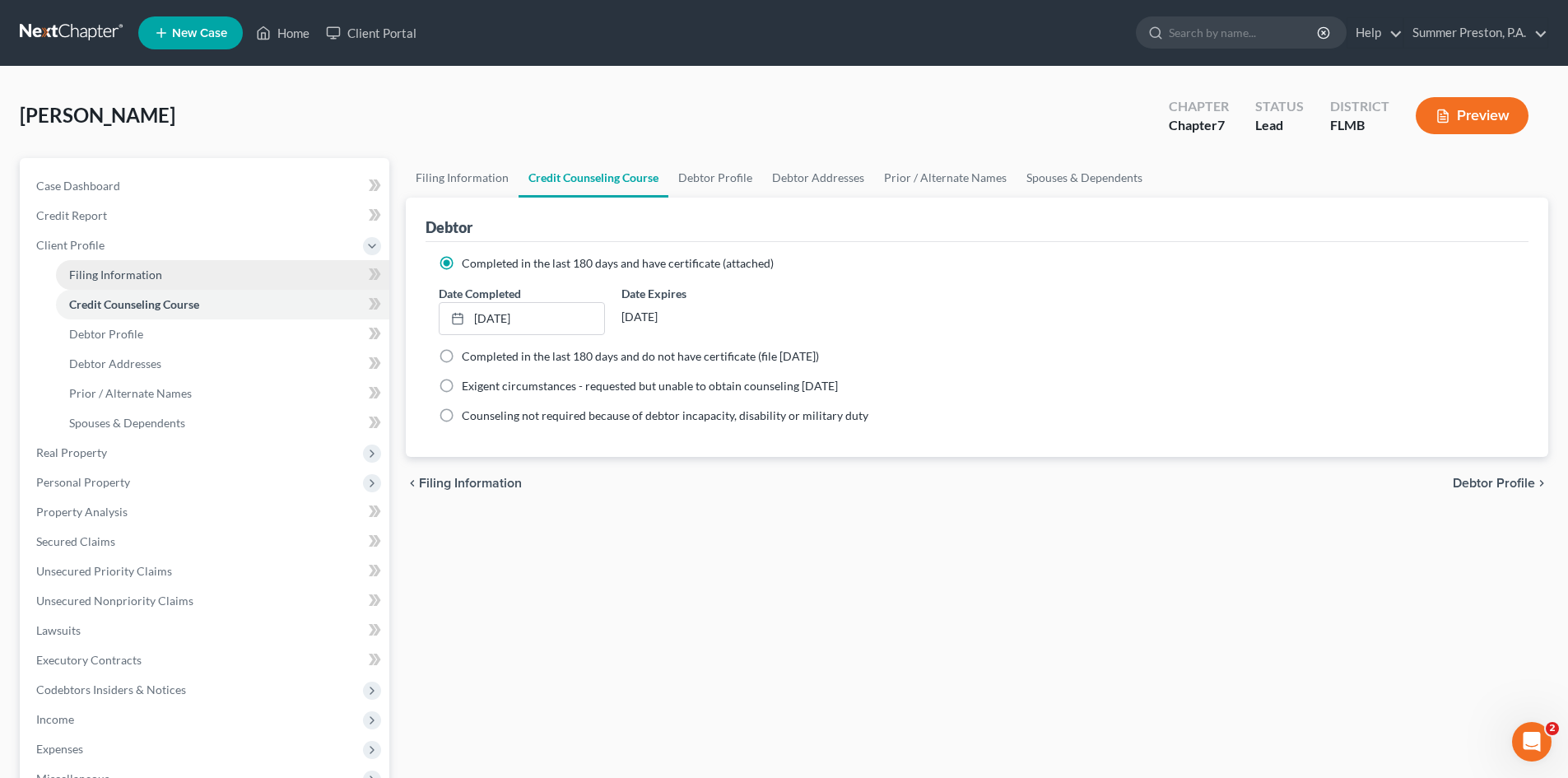
select select "0"
select select "9"
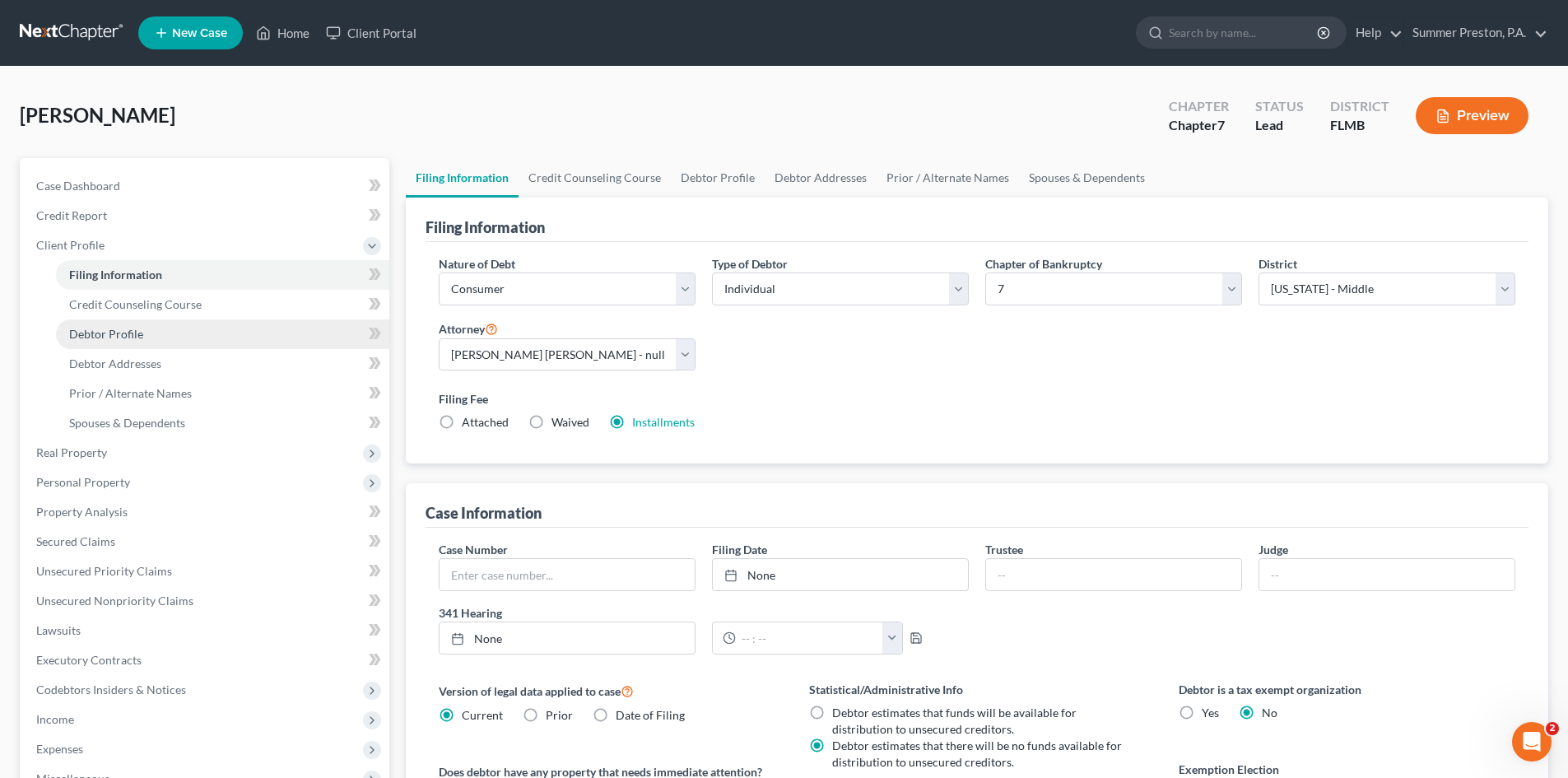
click at [125, 333] on span "Debtor Profile" at bounding box center [105, 333] width 74 height 14
select select "0"
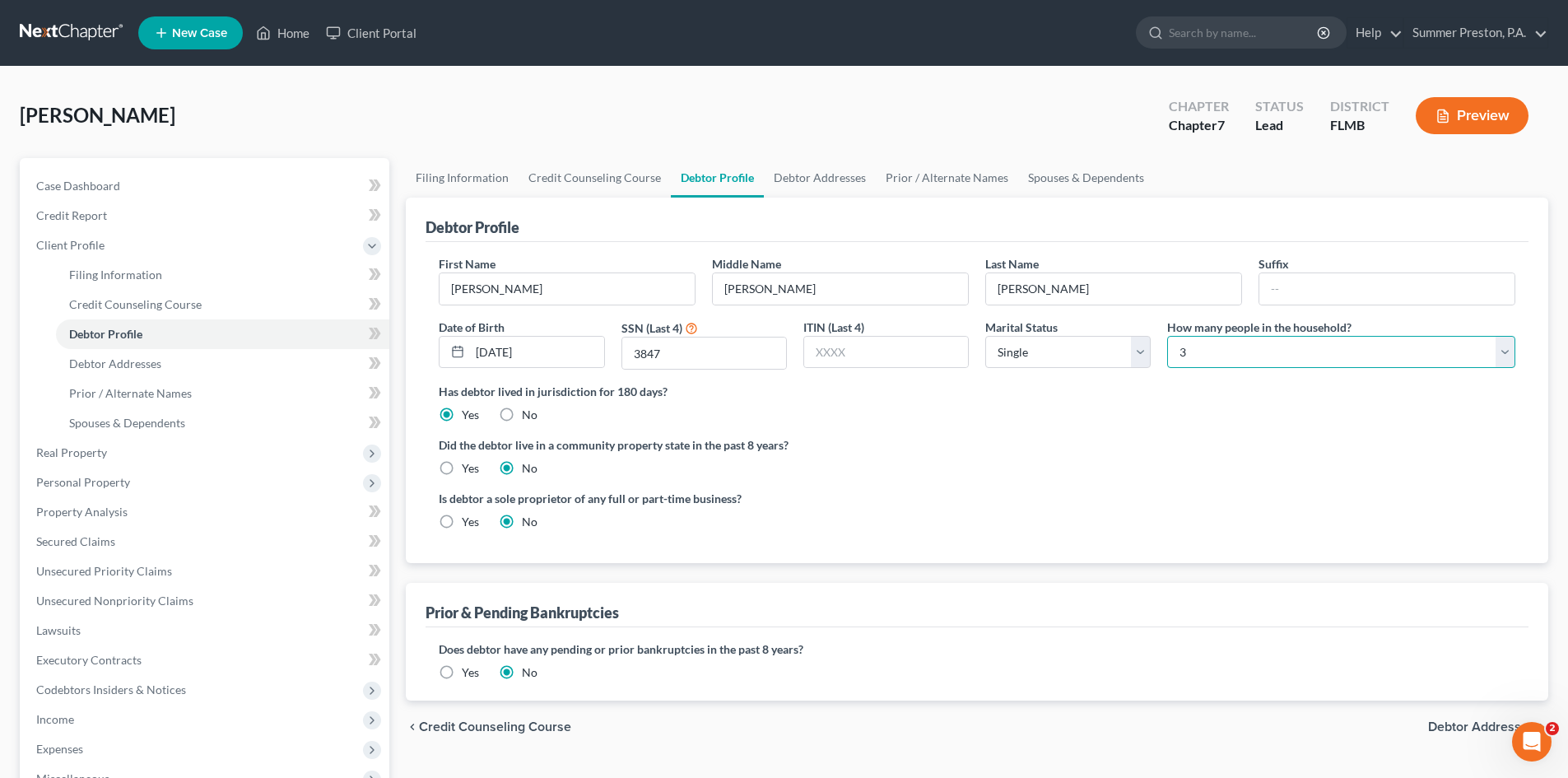
click at [1191, 350] on select "Select 1 2 3 4 5 6 7 8 9 10 11 12 13 14 15 16 17 18 19 20" at bounding box center [1341, 353] width 348 height 33
select select "4"
click at [1167, 336] on select "Select 1 2 3 4 5 6 7 8 9 10 11 12 13 14 15 16 17 18 19 20" at bounding box center [1341, 353] width 348 height 33
click at [143, 367] on span "Debtor Addresses" at bounding box center [114, 363] width 92 height 14
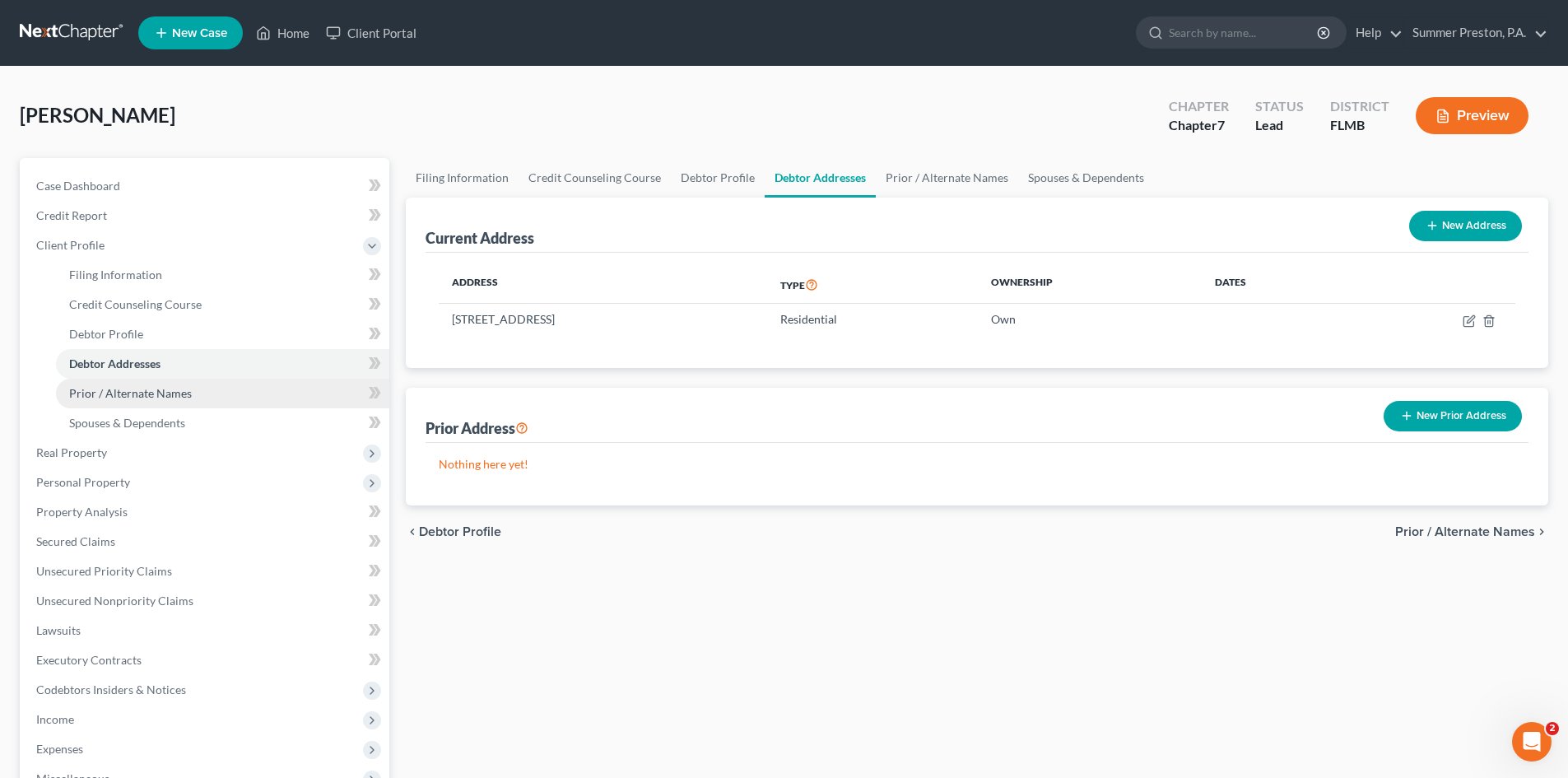
click at [172, 388] on span "Prior / Alternate Names" at bounding box center [130, 392] width 123 height 14
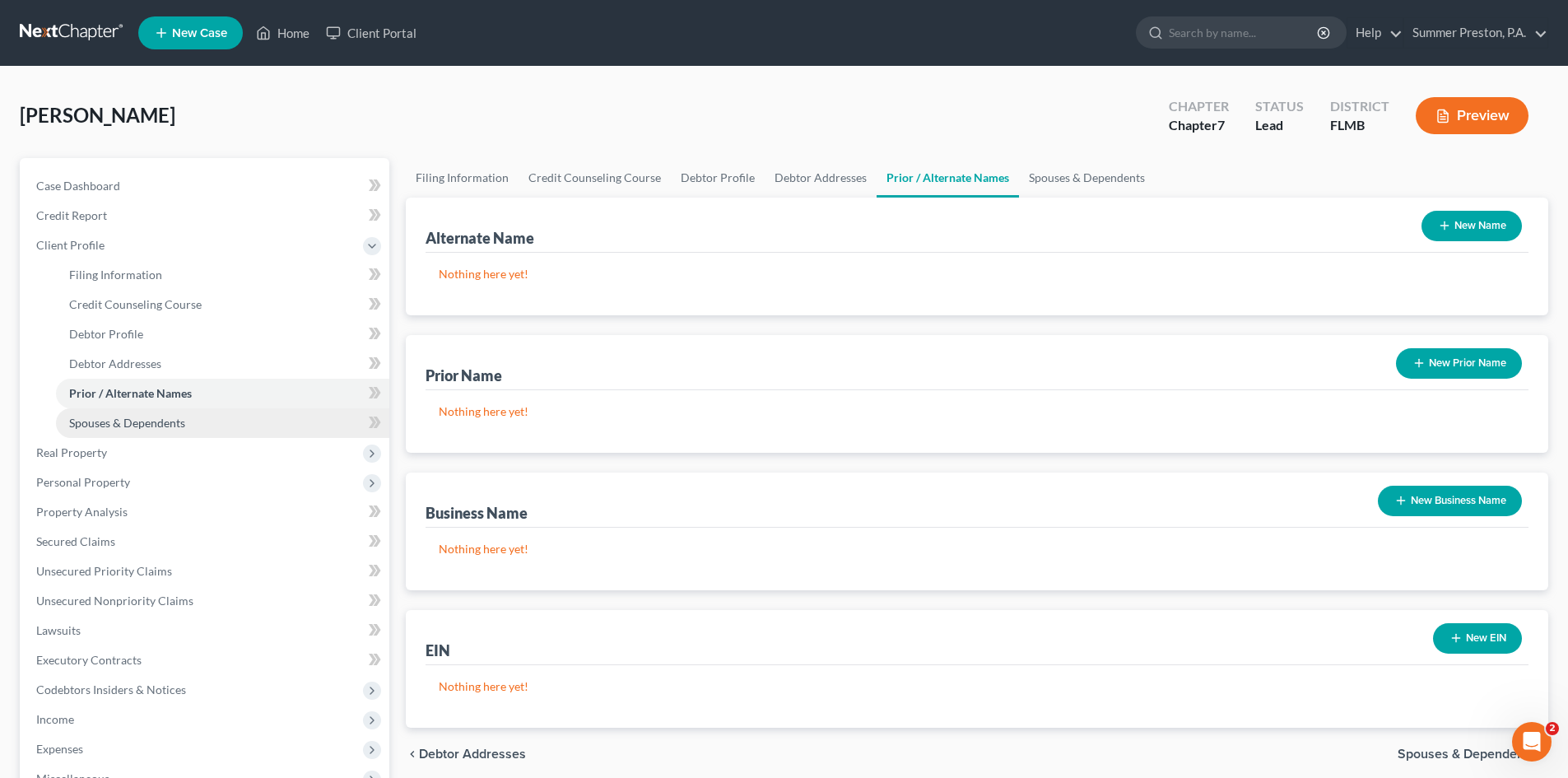
click at [167, 422] on span "Spouses & Dependents" at bounding box center [127, 422] width 116 height 14
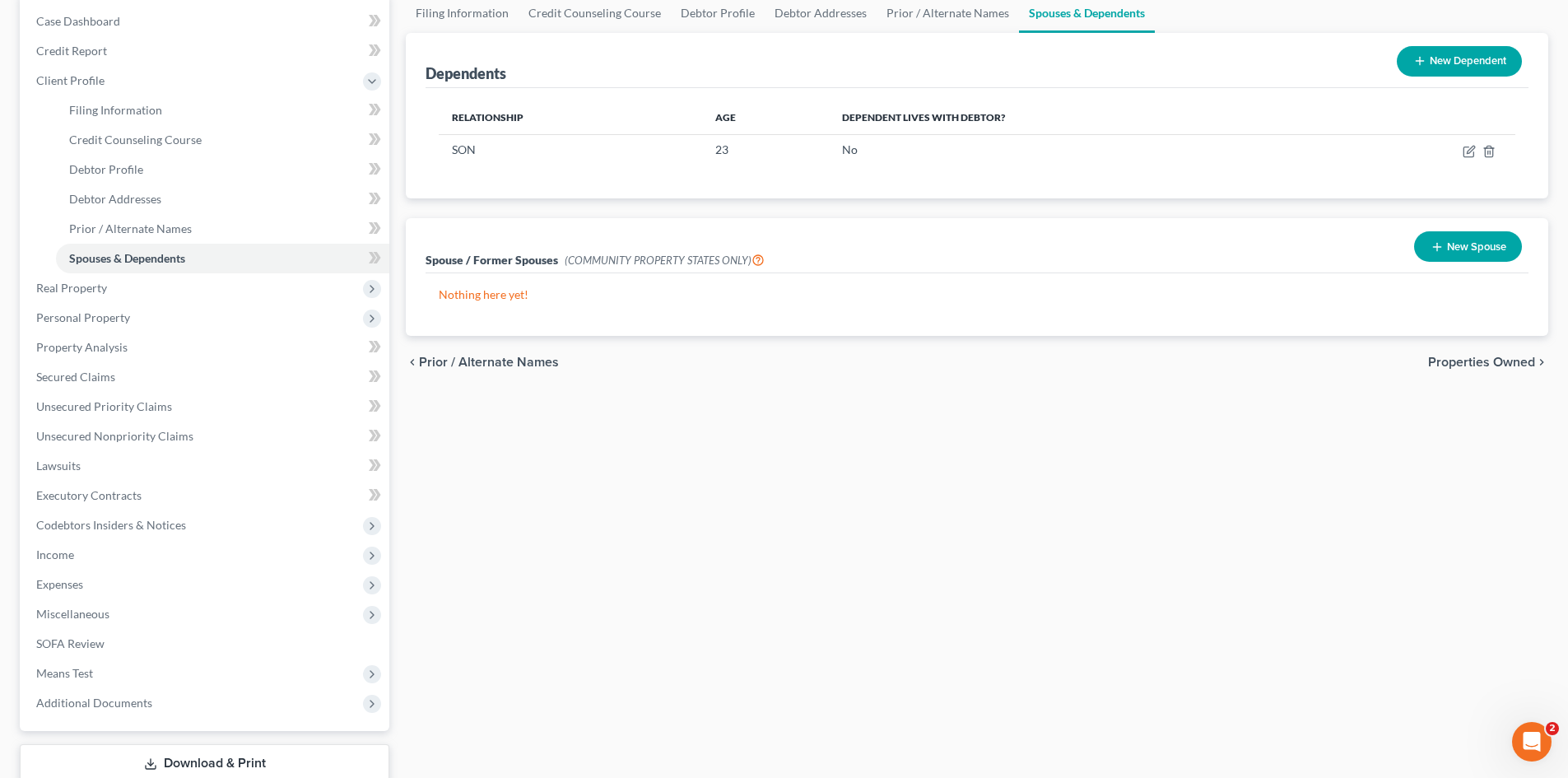
scroll to position [275, 0]
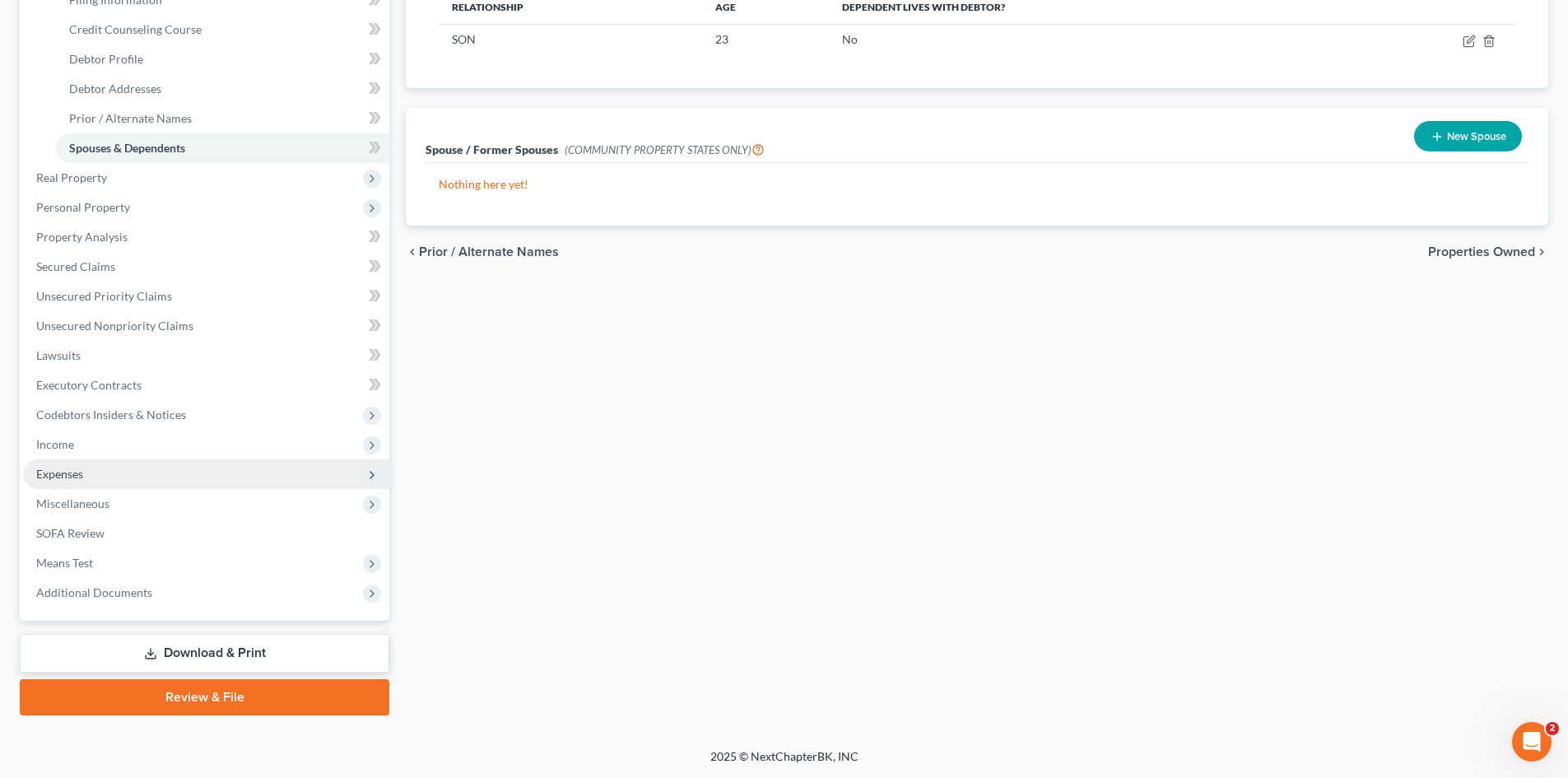
click at [80, 469] on span "Expenses" at bounding box center [60, 474] width 47 height 14
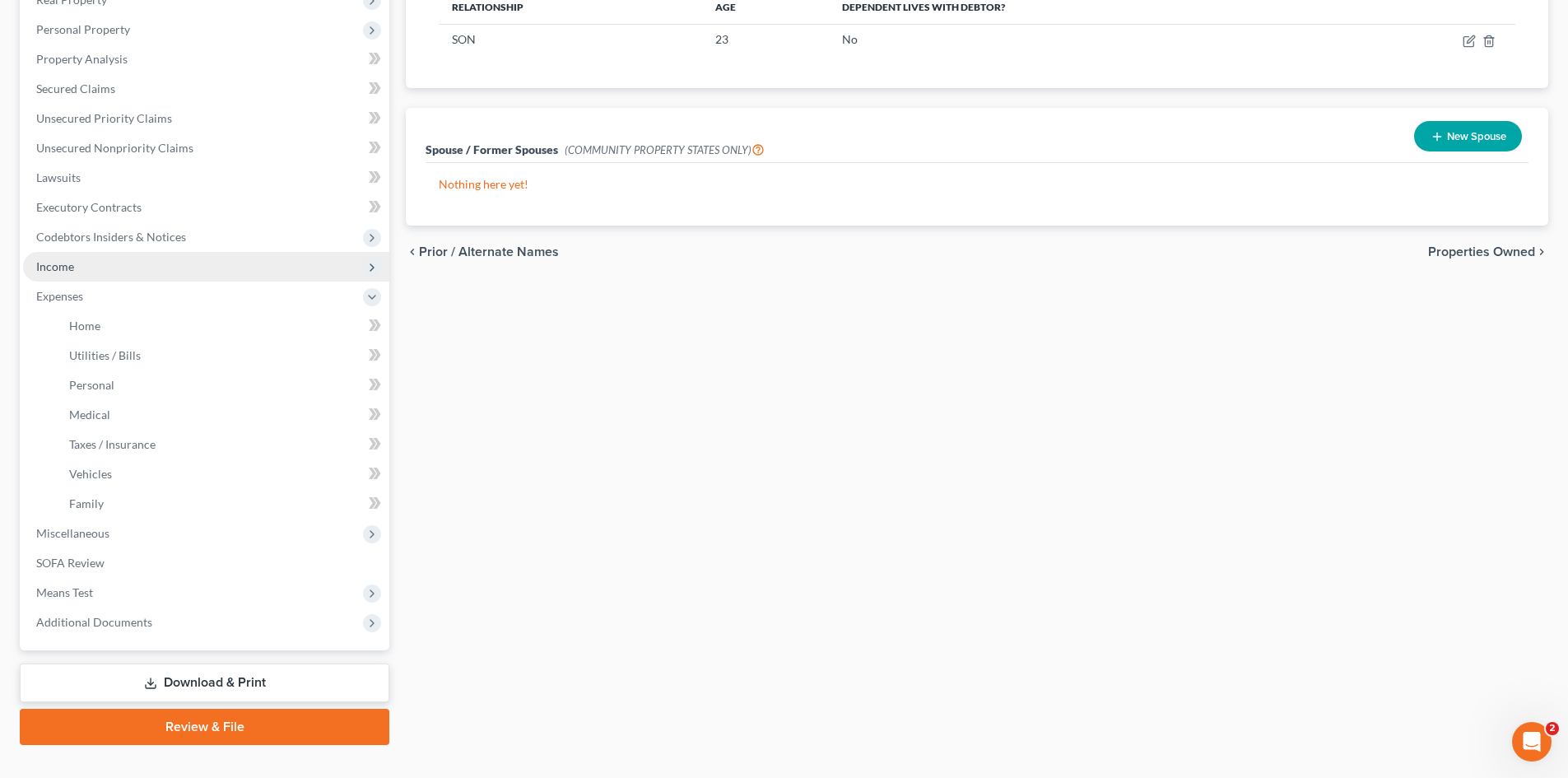
click at [74, 270] on span "Income" at bounding box center [206, 267] width 367 height 30
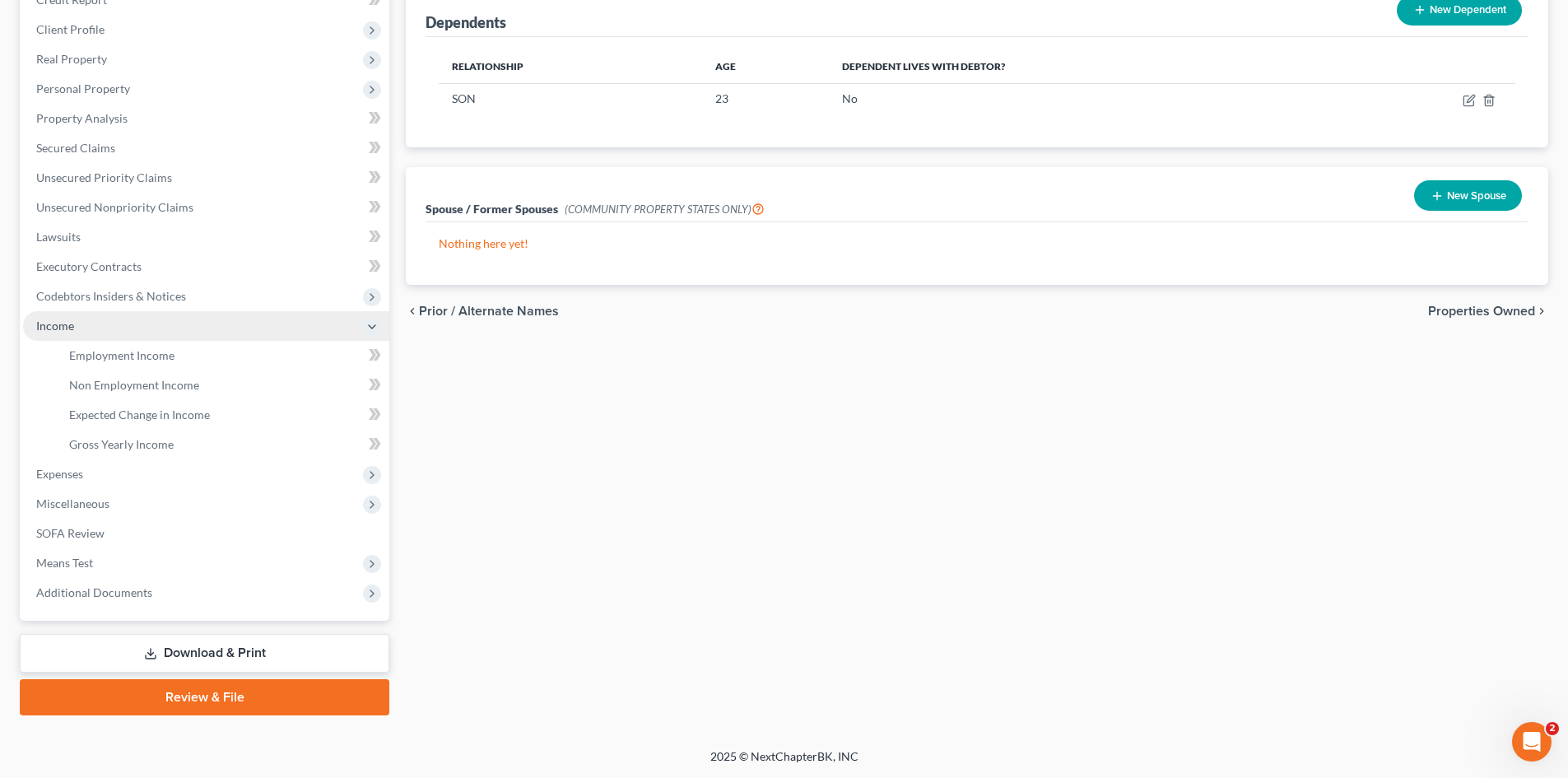
scroll to position [216, 0]
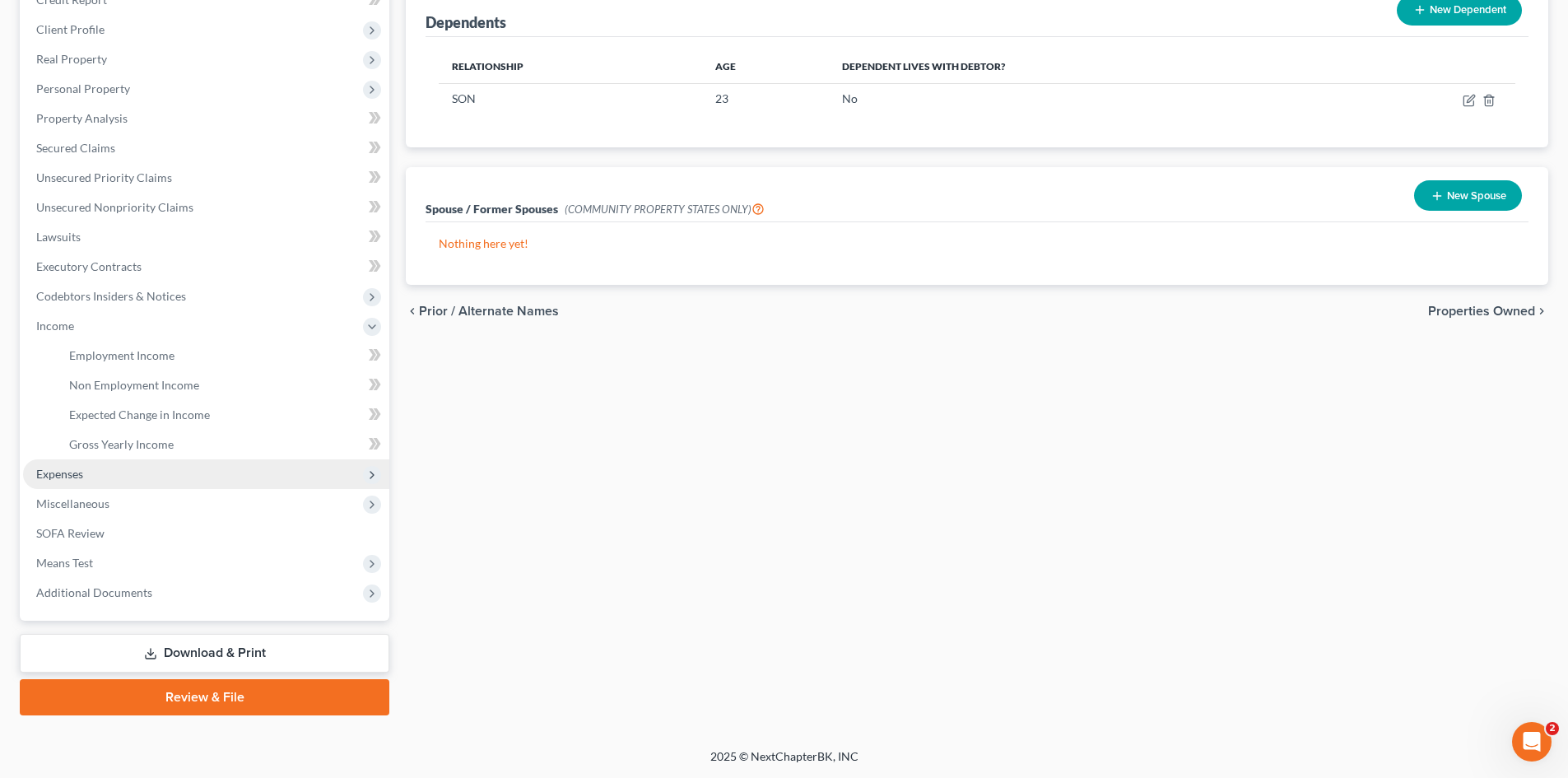
click at [75, 479] on span "Expenses" at bounding box center [60, 474] width 47 height 14
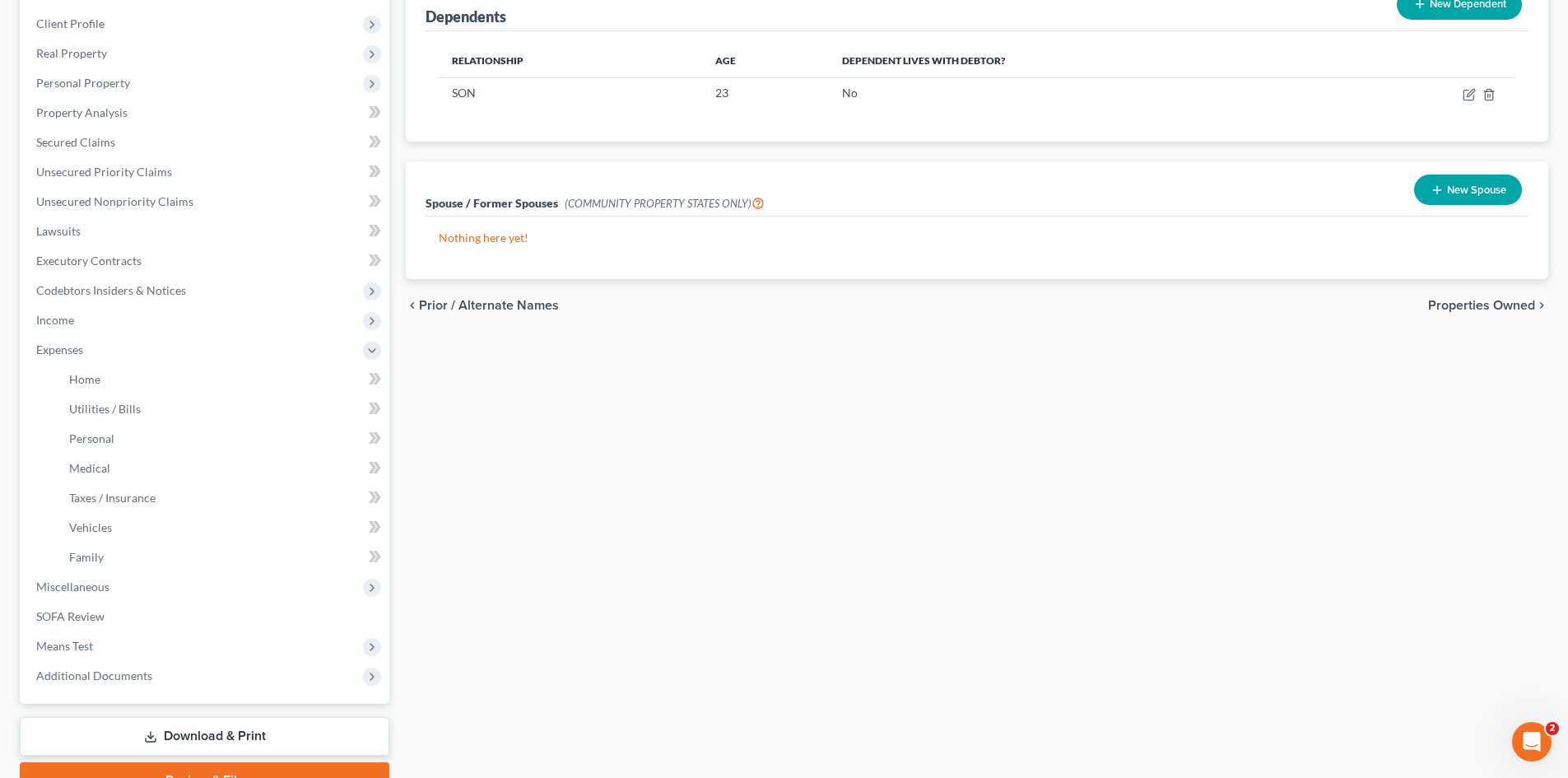
scroll to position [304, 0]
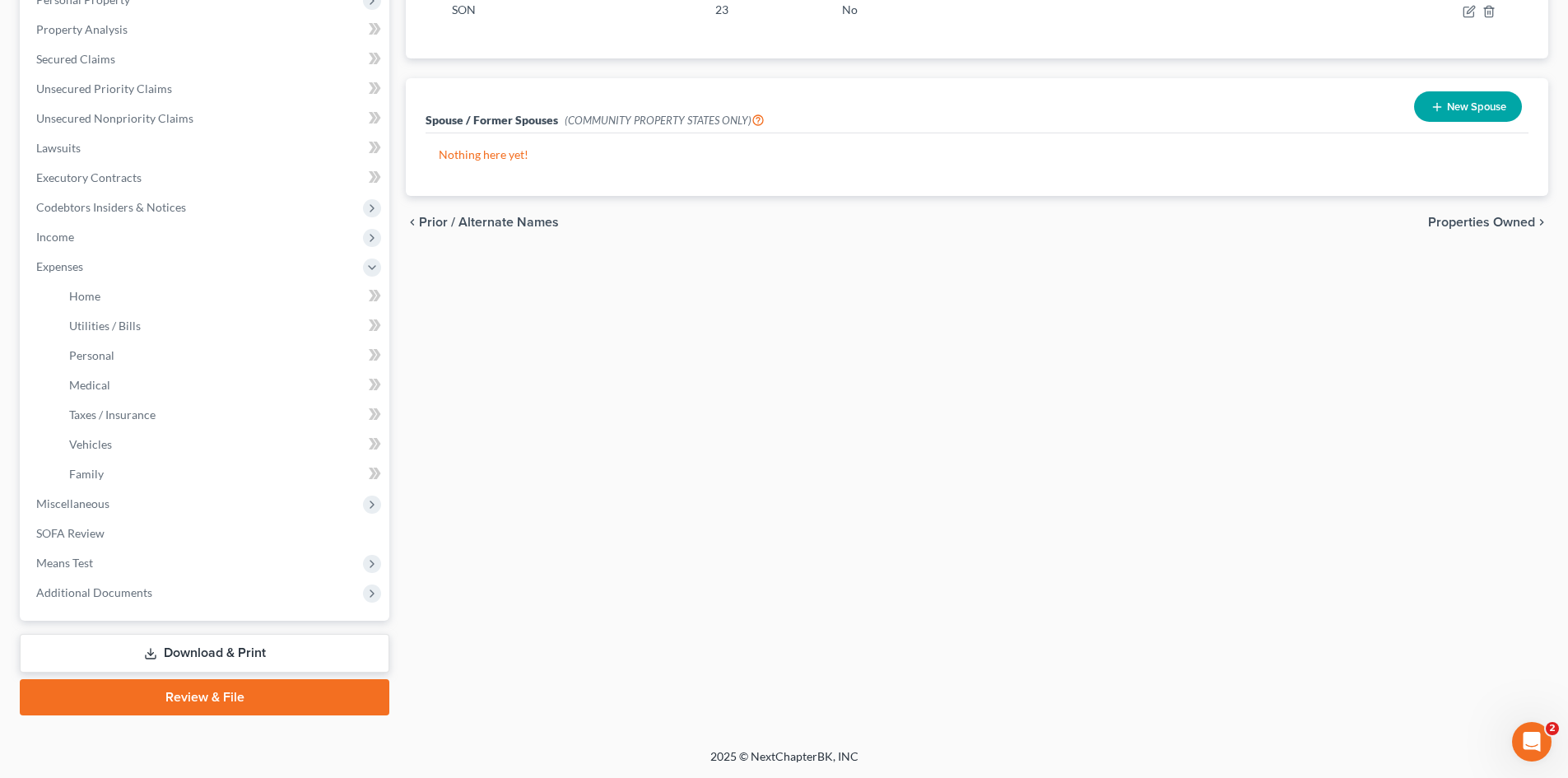
click at [200, 650] on link "Download & Print" at bounding box center [205, 653] width 370 height 39
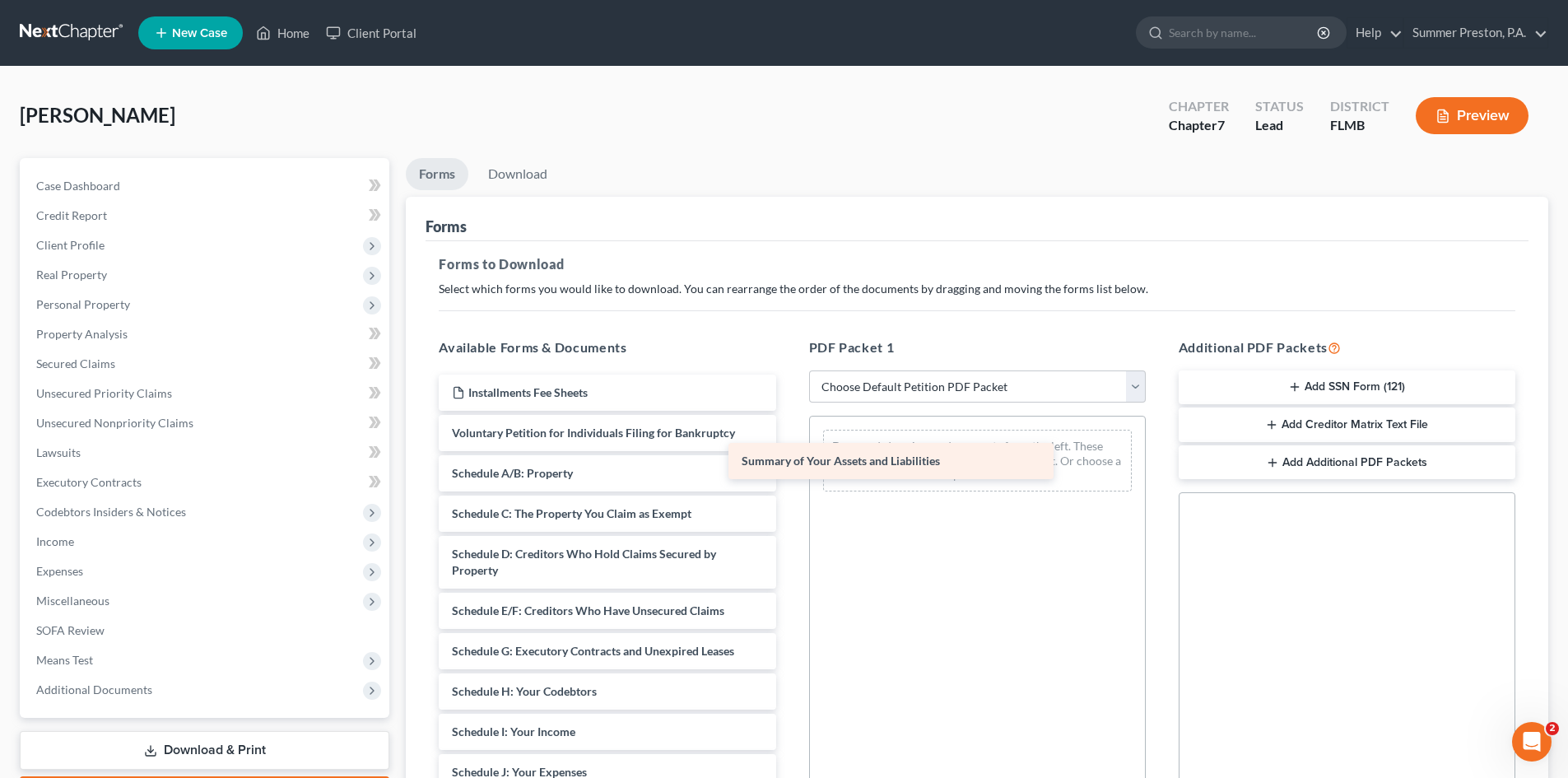
drag, startPoint x: 682, startPoint y: 471, endPoint x: 972, endPoint y: 459, distance: 290.2
click at [789, 459] on div "Summary of Your Assets and Liabilities Installments Fee Sheets Voluntary Petiti…" at bounding box center [607, 769] width 363 height 788
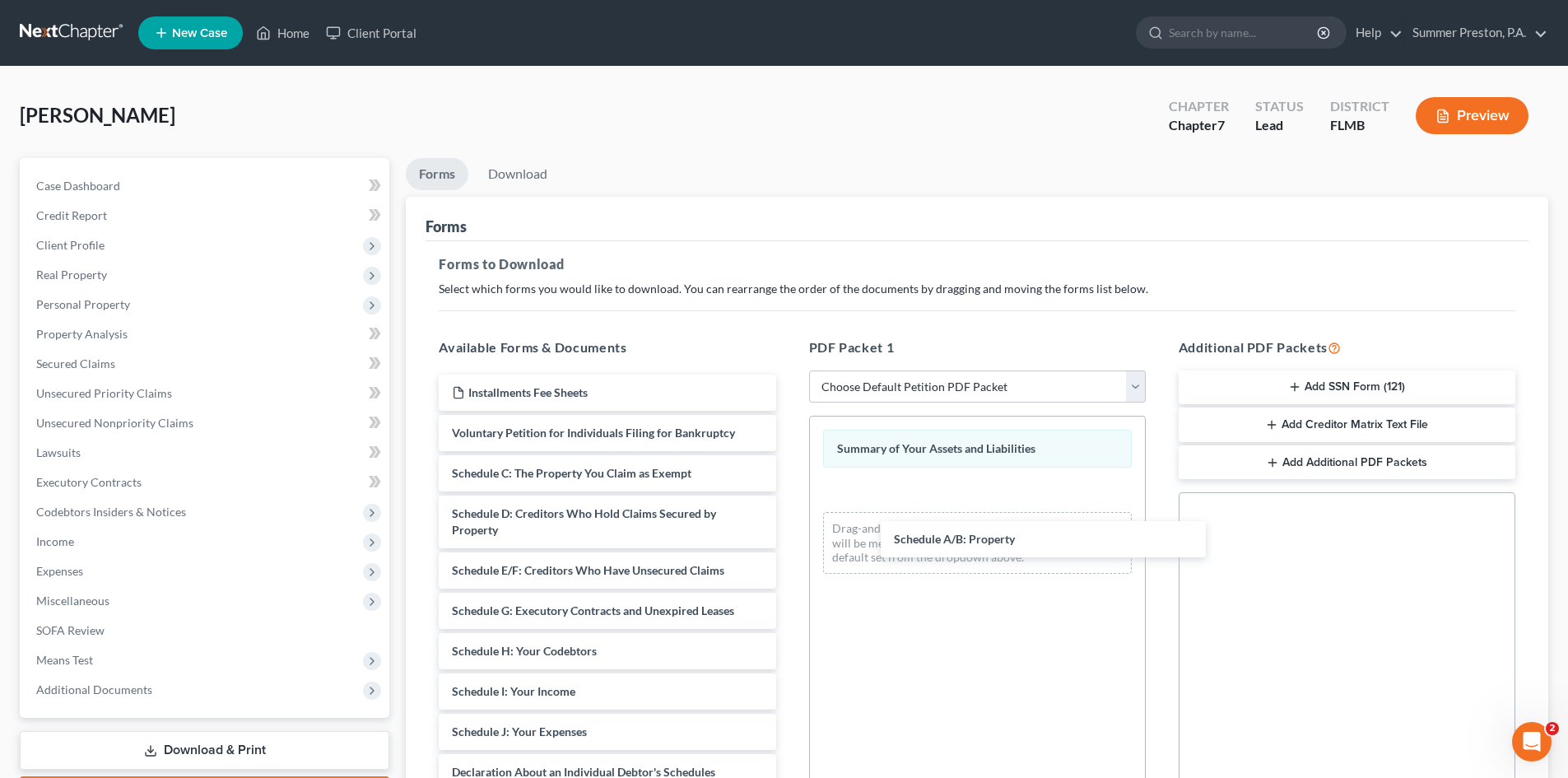
drag, startPoint x: 488, startPoint y: 463, endPoint x: 834, endPoint y: 484, distance: 346.6
click at [789, 488] on div "Schedule A/B: Property Installments Fee Sheets Voluntary Petition for Individua…" at bounding box center [607, 748] width 363 height 747
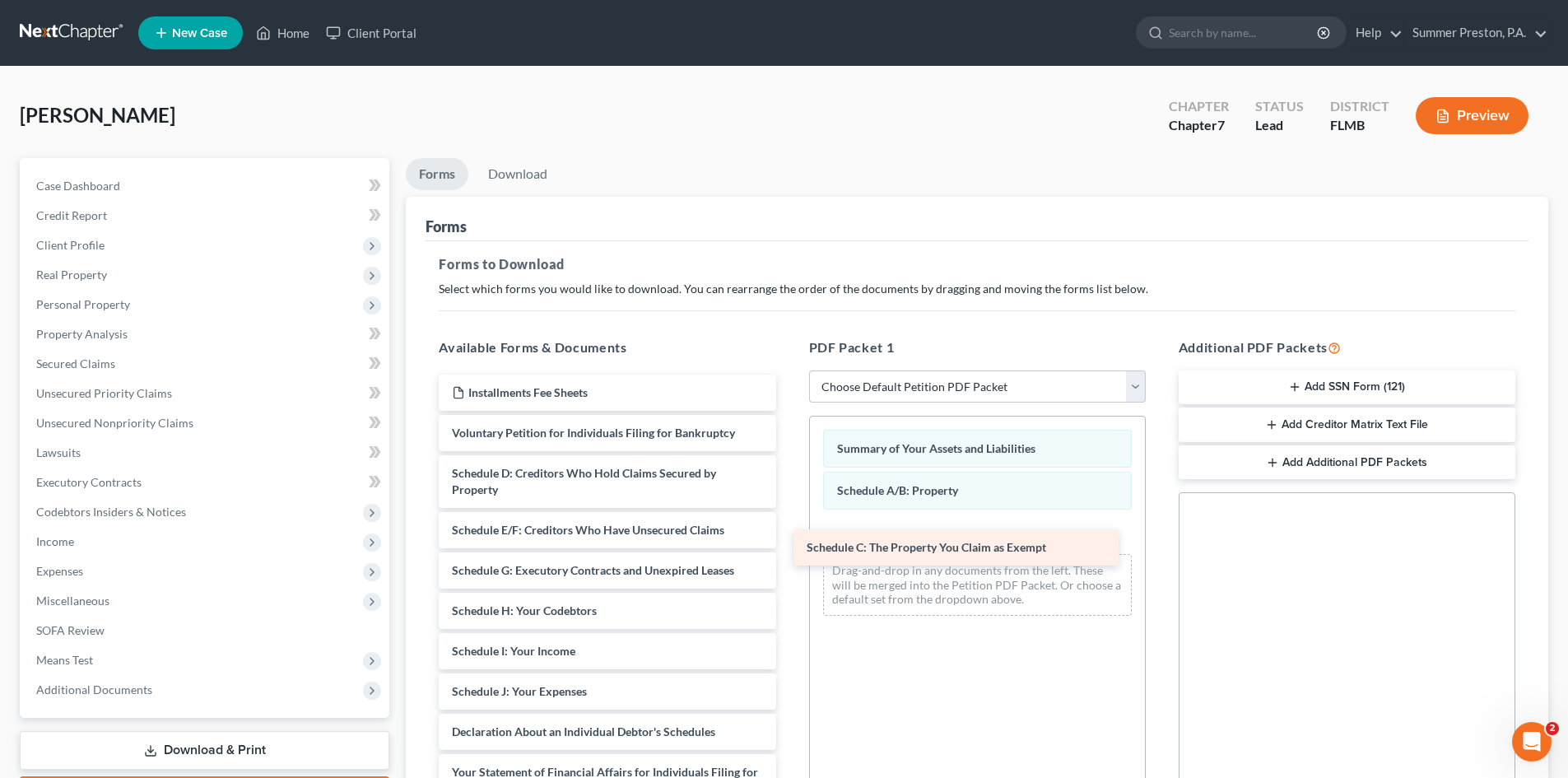
drag, startPoint x: 643, startPoint y: 468, endPoint x: 959, endPoint y: 521, distance: 320.4
click at [789, 522] on div "Schedule C: The Property You Claim as Exempt Installments Fee Sheets Voluntary …" at bounding box center [607, 728] width 363 height 707
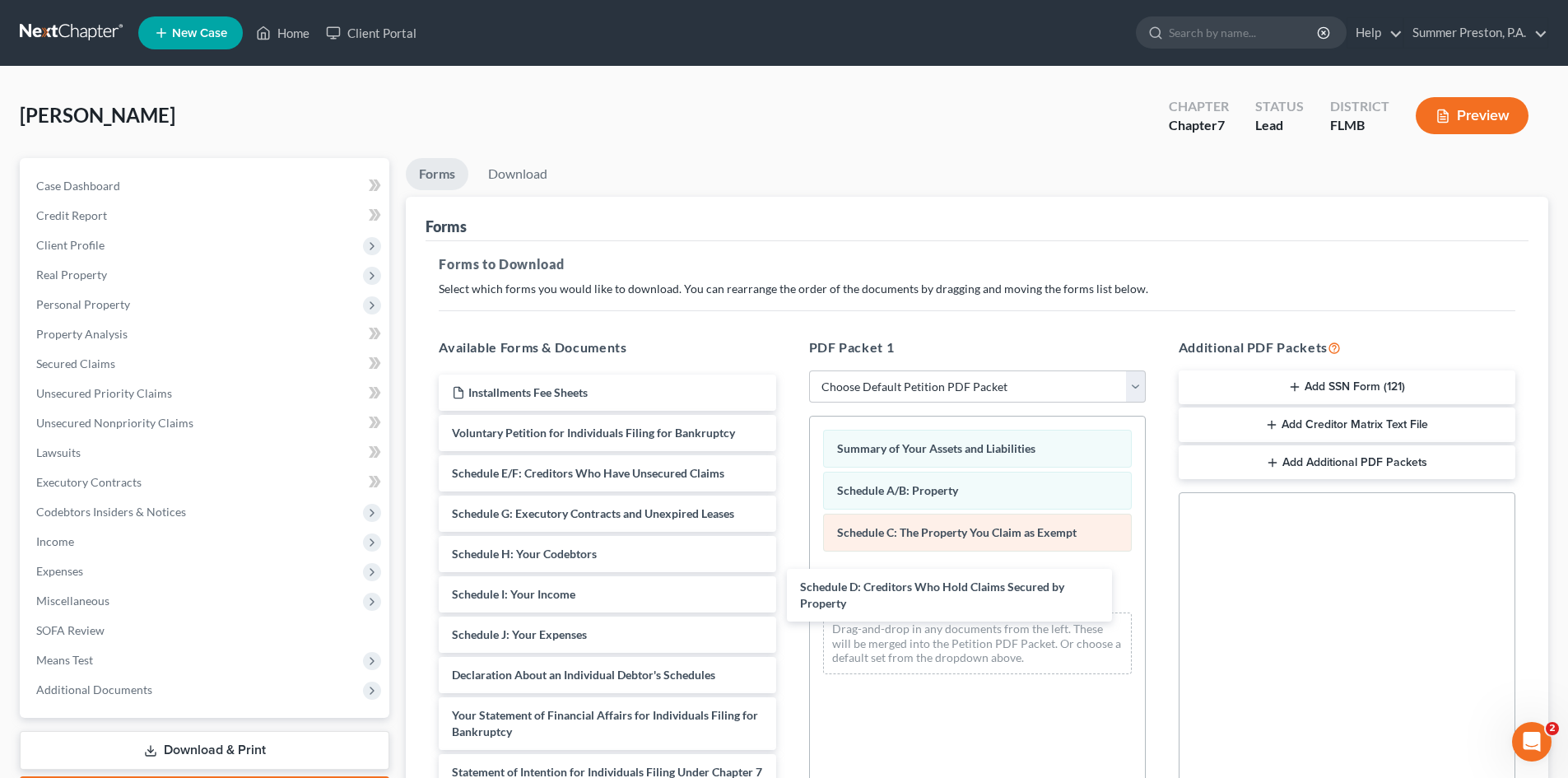
drag, startPoint x: 652, startPoint y: 478, endPoint x: 956, endPoint y: 537, distance: 309.7
click at [789, 578] on div "Schedule D: Creditors Who Hold Claims Secured by Property Installments Fee Shee…" at bounding box center [607, 700] width 363 height 650
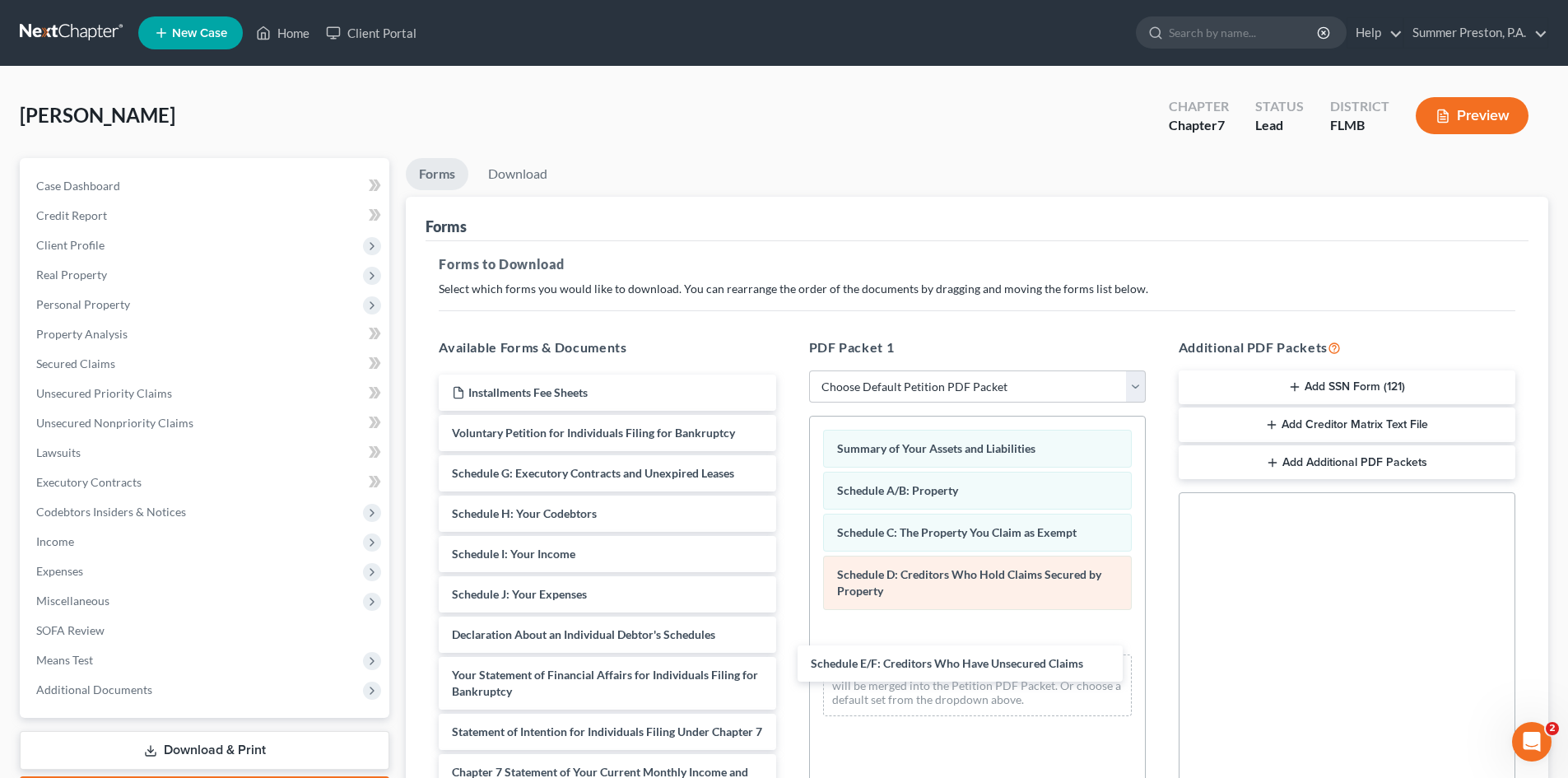
drag, startPoint x: 656, startPoint y: 473, endPoint x: 966, endPoint y: 599, distance: 334.6
click at [789, 629] on div "Schedule E/F: Creditors Who Have Unsecured Claims Installments Fee Sheets Volun…" at bounding box center [607, 679] width 363 height 610
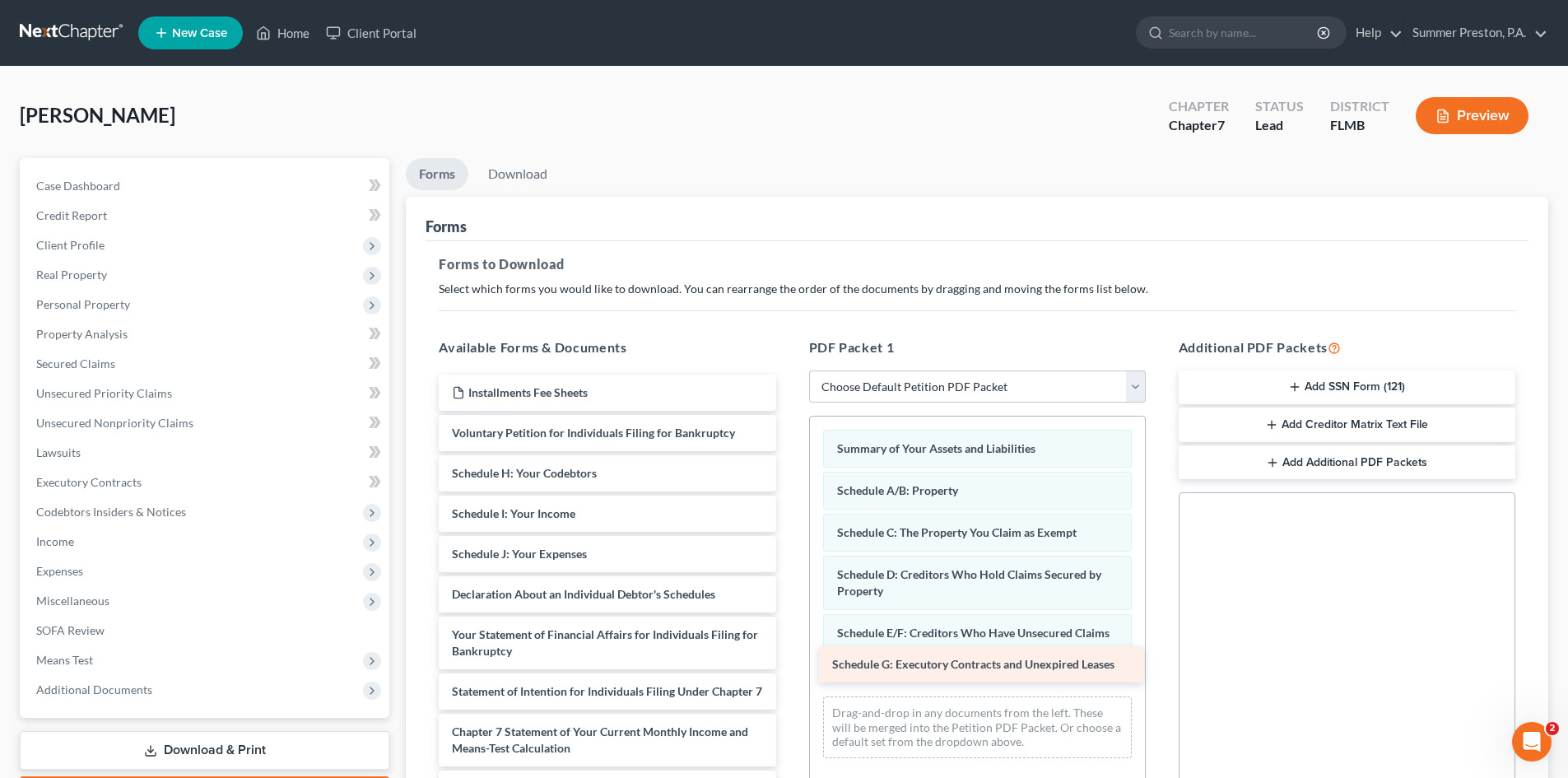
drag, startPoint x: 588, startPoint y: 475, endPoint x: 968, endPoint y: 666, distance: 425.3
click at [789, 666] on div "Schedule G: Executory Contracts and Unexpired Leases Installments Fee Sheets Vo…" at bounding box center [607, 659] width 363 height 570
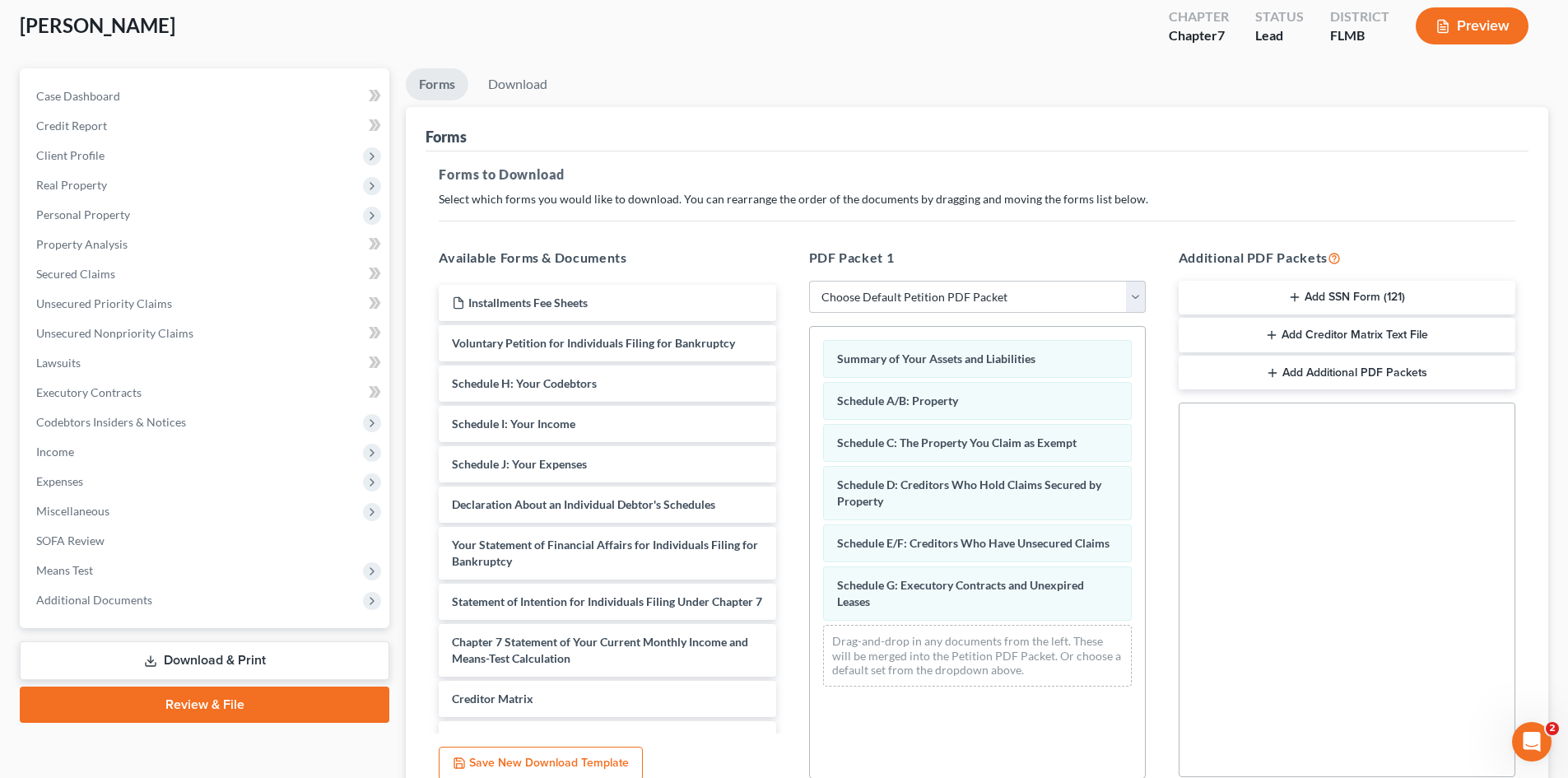
scroll to position [114, 0]
